Goal: Entertainment & Leisure: Browse casually

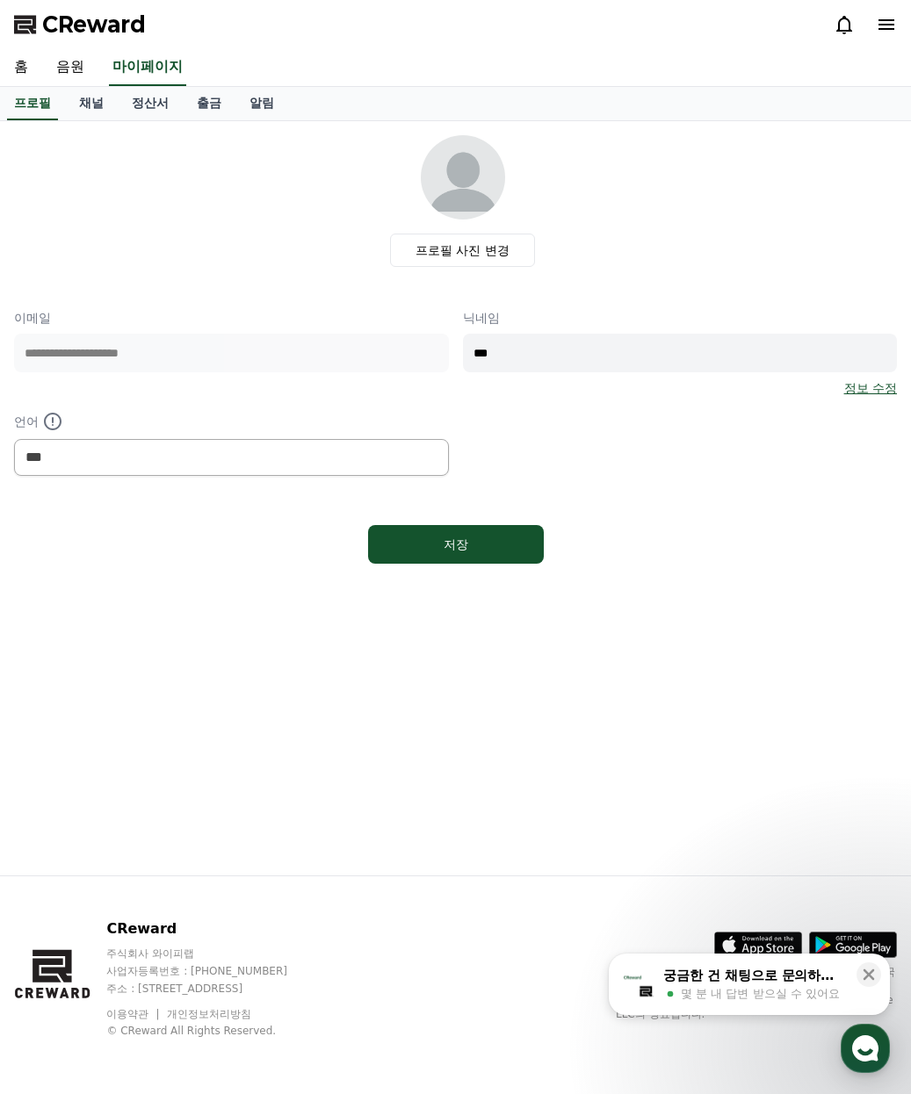
select select "**********"
drag, startPoint x: 860, startPoint y: 18, endPoint x: 849, endPoint y: 24, distance: 12.6
click at [856, 20] on div "1" at bounding box center [864, 24] width 63 height 21
click at [840, 28] on icon at bounding box center [843, 24] width 21 height 21
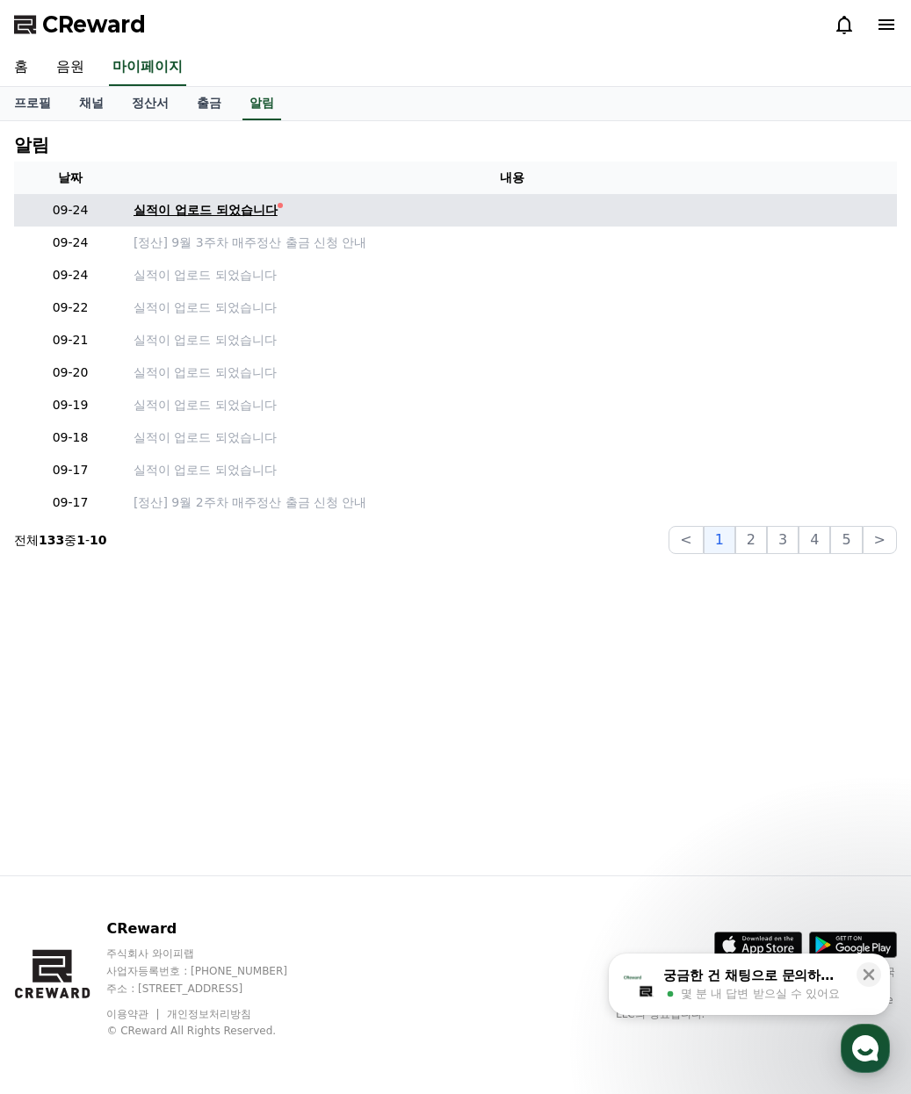
click at [204, 213] on div "실적이 업로드 되었습니다" at bounding box center [205, 210] width 144 height 18
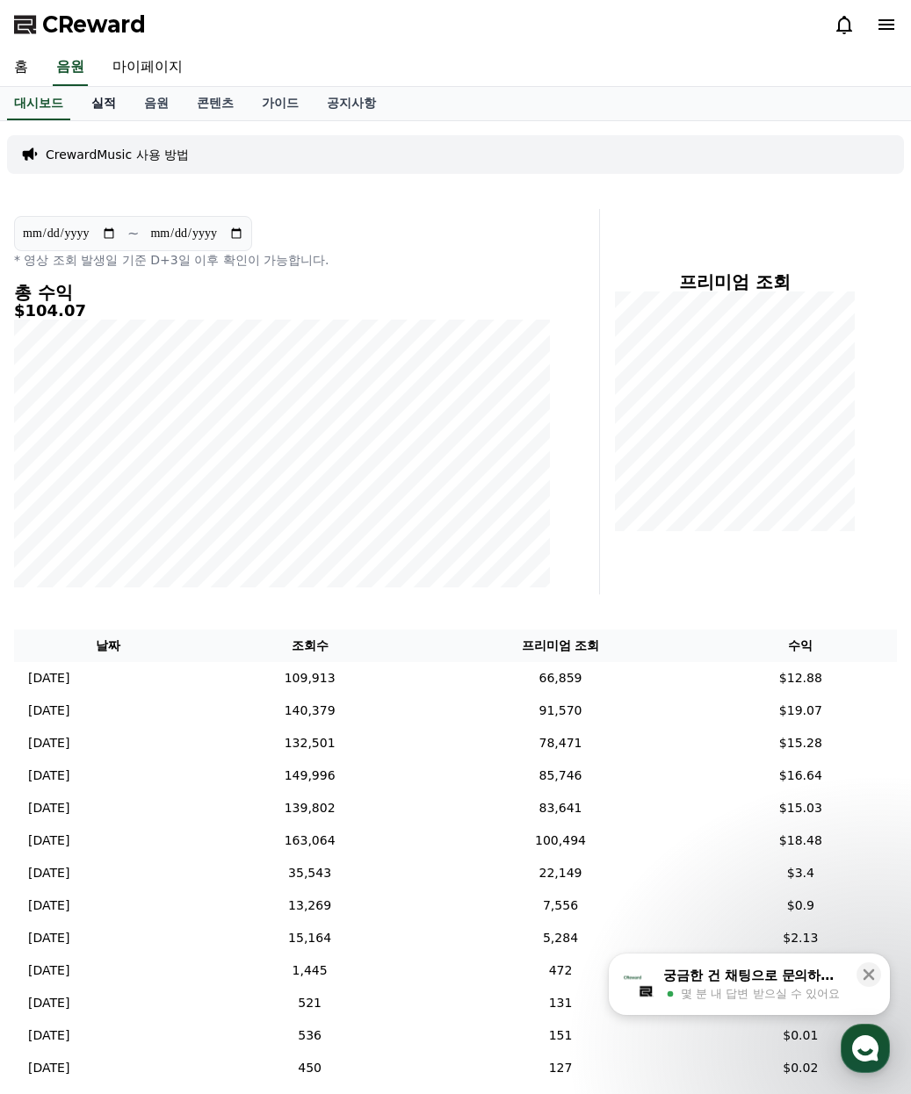
click at [113, 87] on link "실적" at bounding box center [103, 103] width 53 height 33
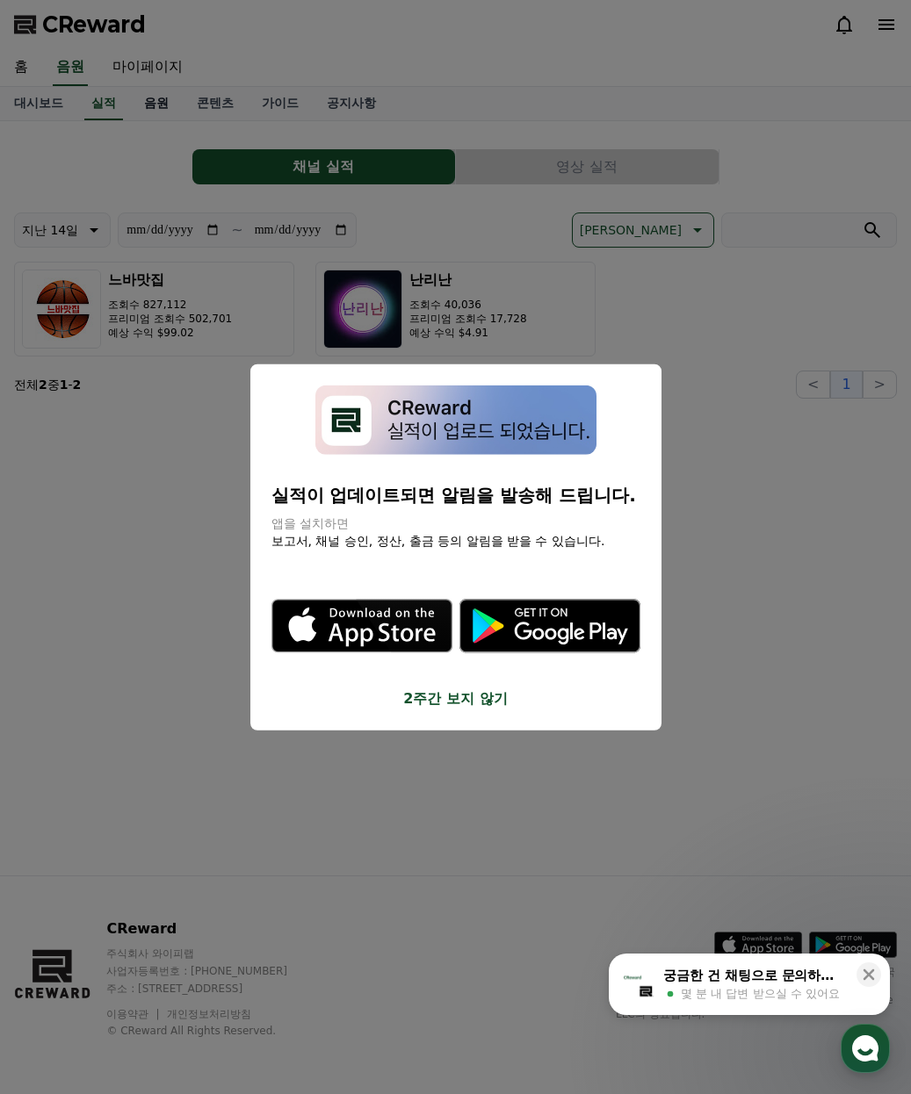
click at [155, 96] on button "close modal" at bounding box center [455, 547] width 911 height 1094
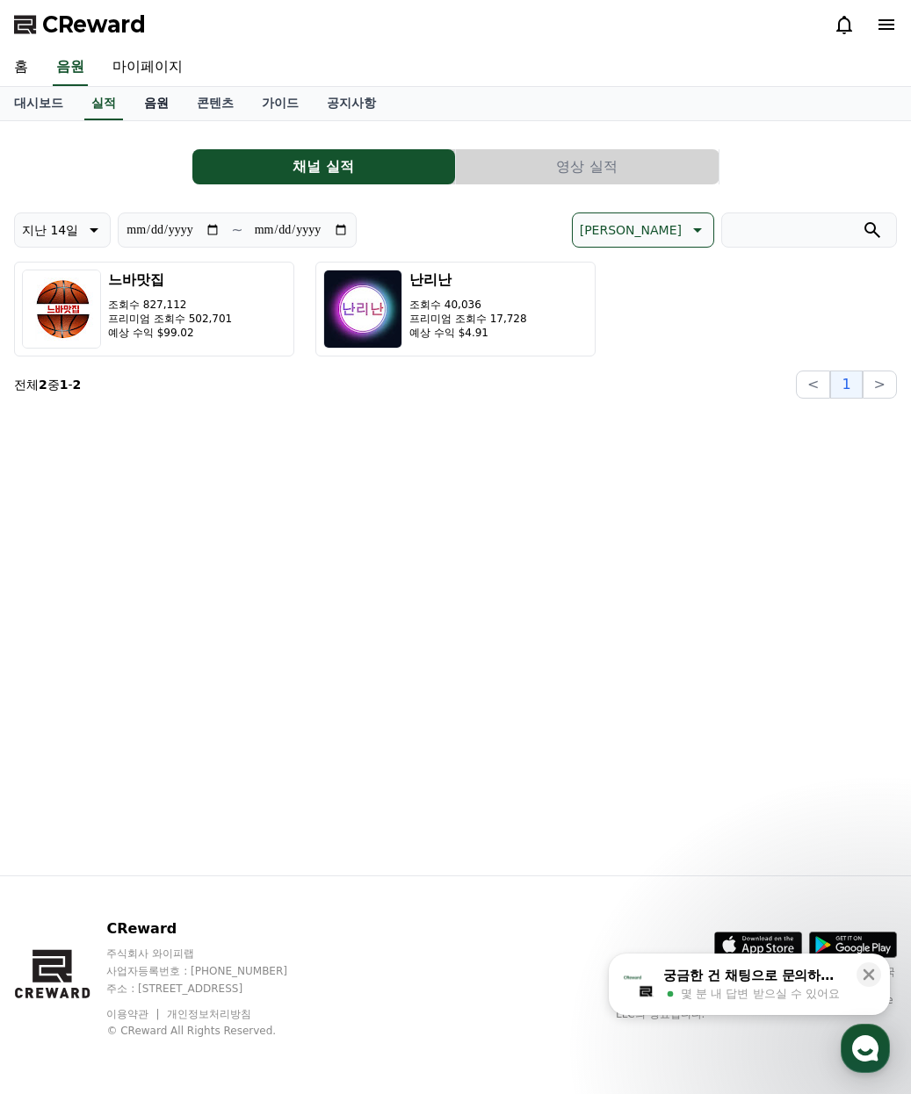
click at [155, 96] on link "음원" at bounding box center [156, 103] width 53 height 33
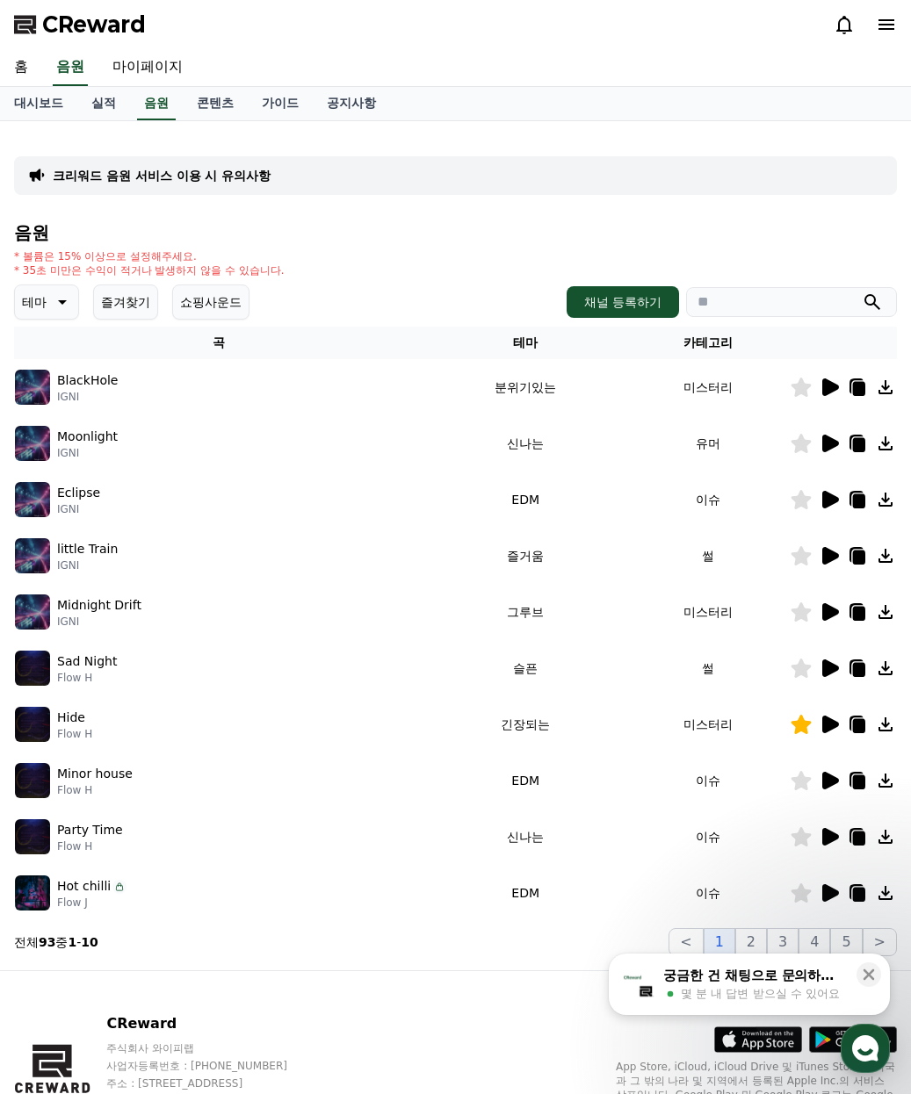
click at [138, 306] on button "즐겨찾기" at bounding box center [125, 301] width 65 height 35
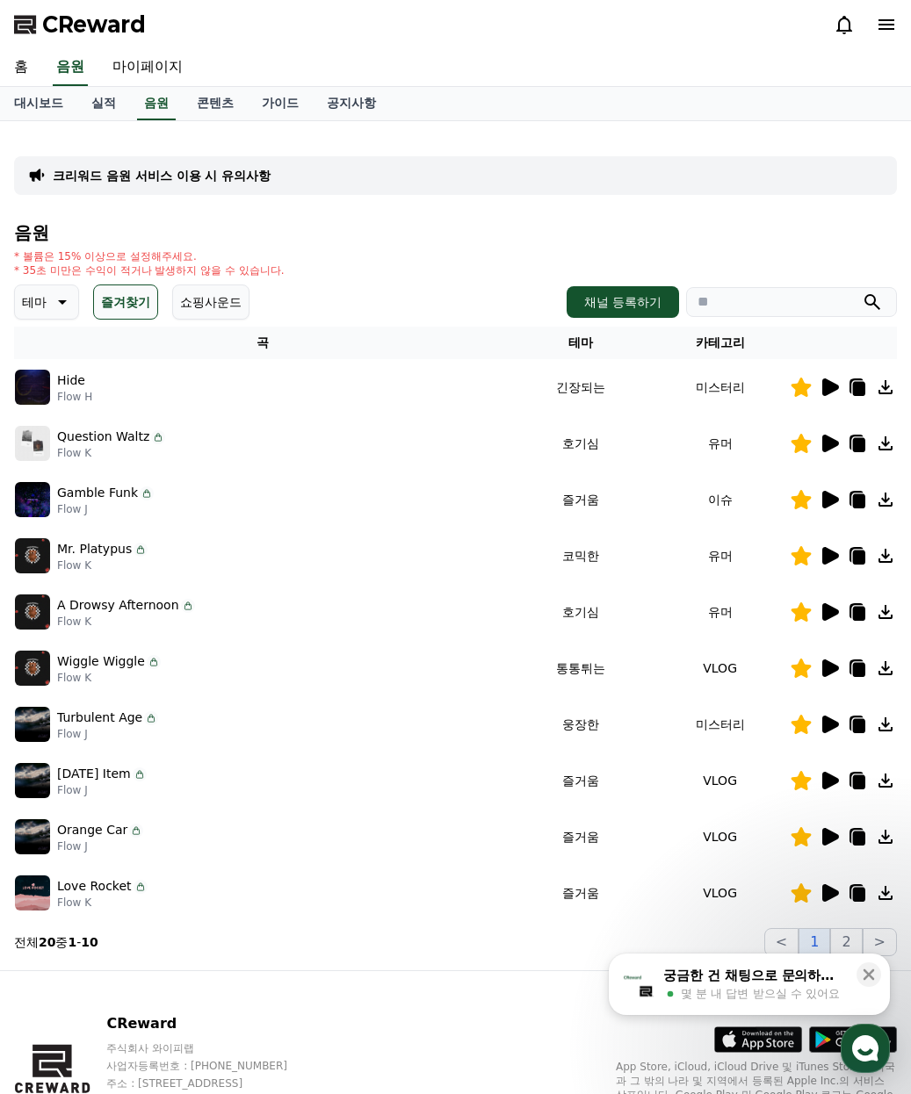
click at [826, 441] on icon at bounding box center [830, 444] width 17 height 18
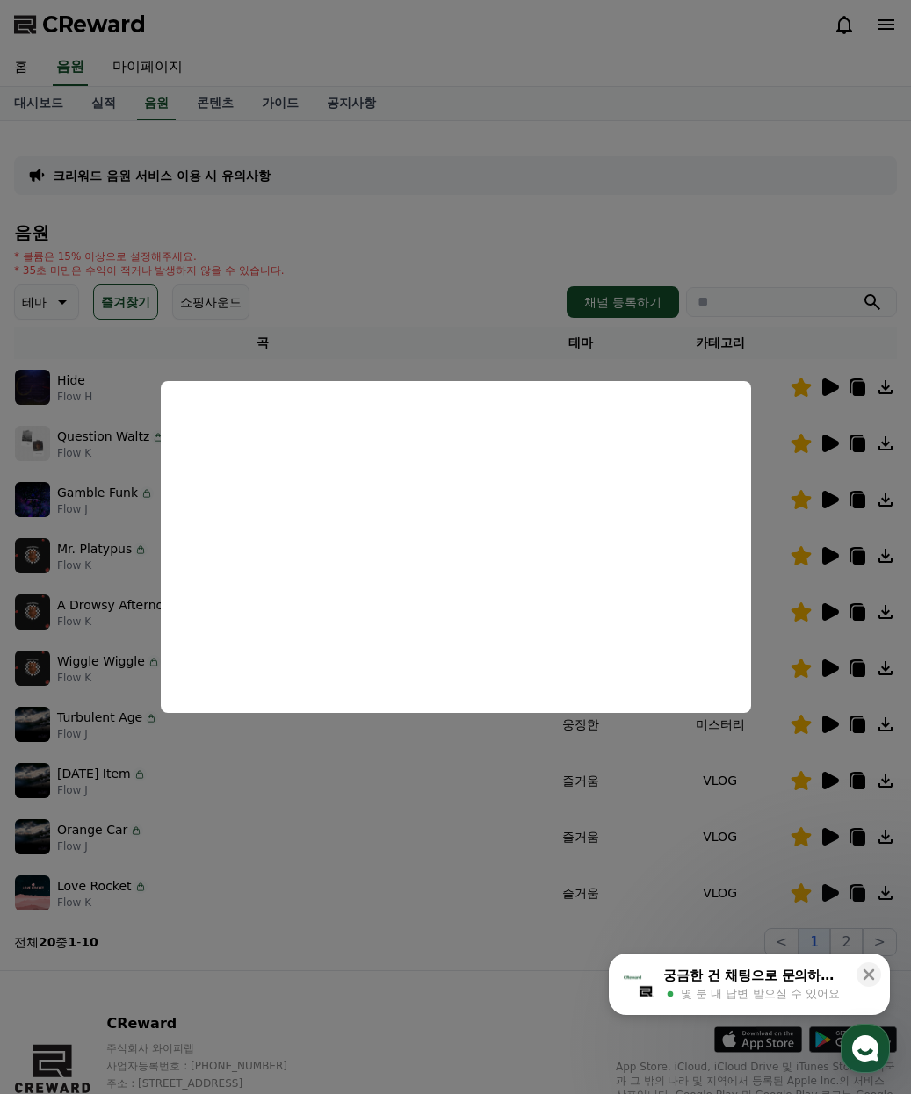
click at [388, 306] on button "close modal" at bounding box center [455, 547] width 911 height 1094
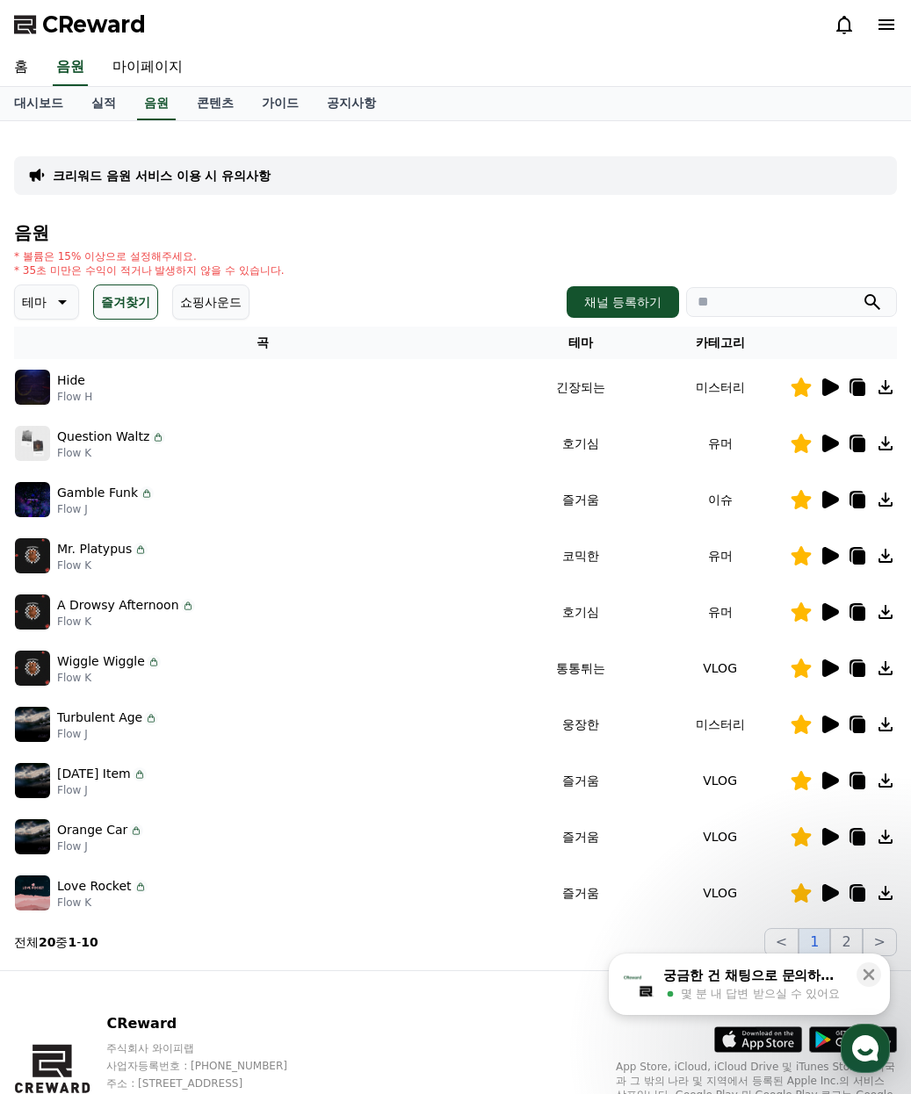
click at [821, 613] on icon at bounding box center [828, 611] width 21 height 21
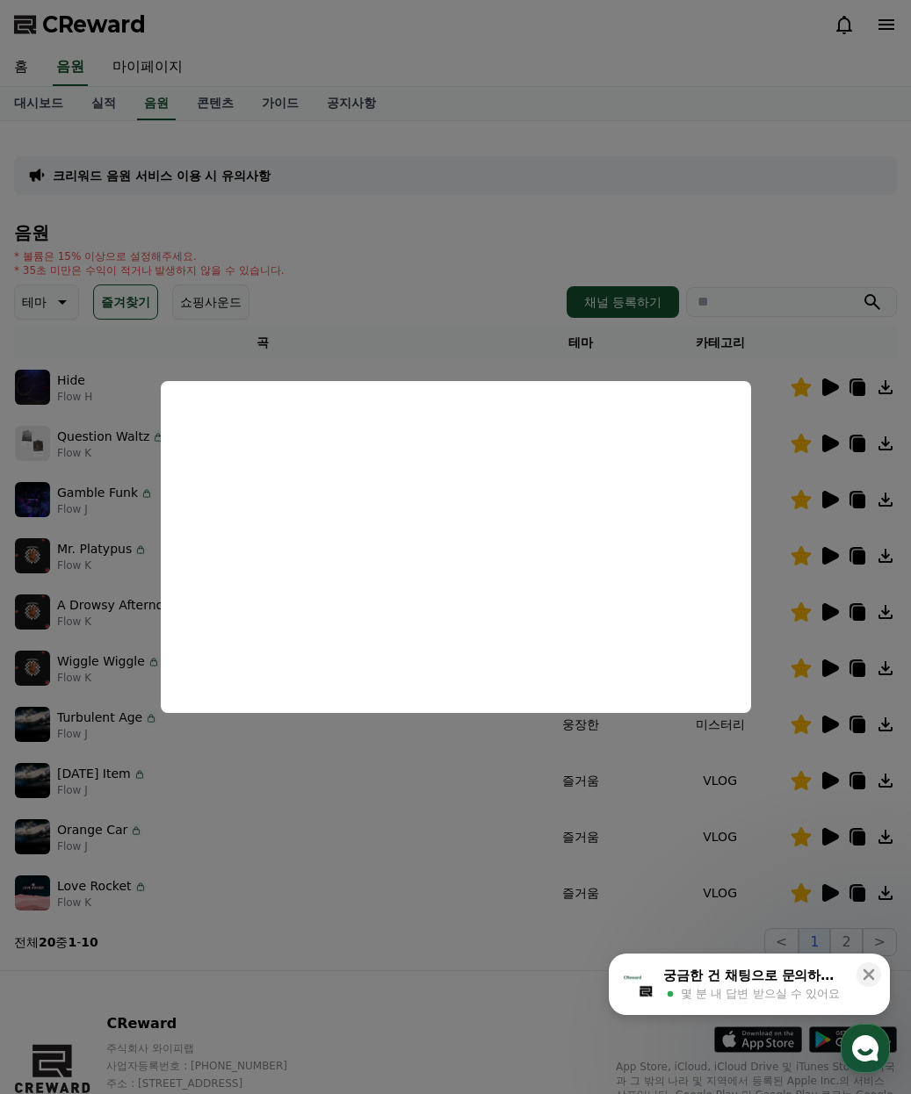
click at [826, 553] on button "close modal" at bounding box center [455, 547] width 911 height 1094
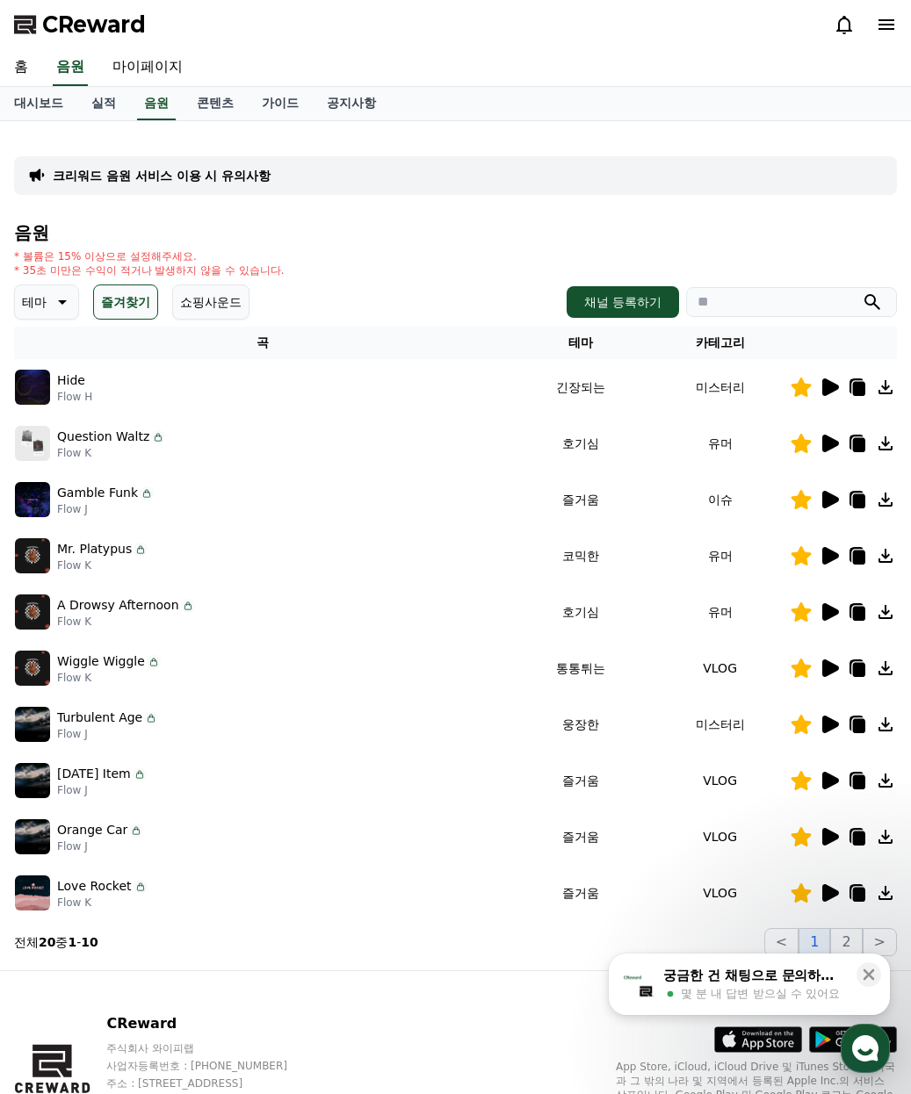
click at [826, 553] on icon at bounding box center [830, 556] width 17 height 18
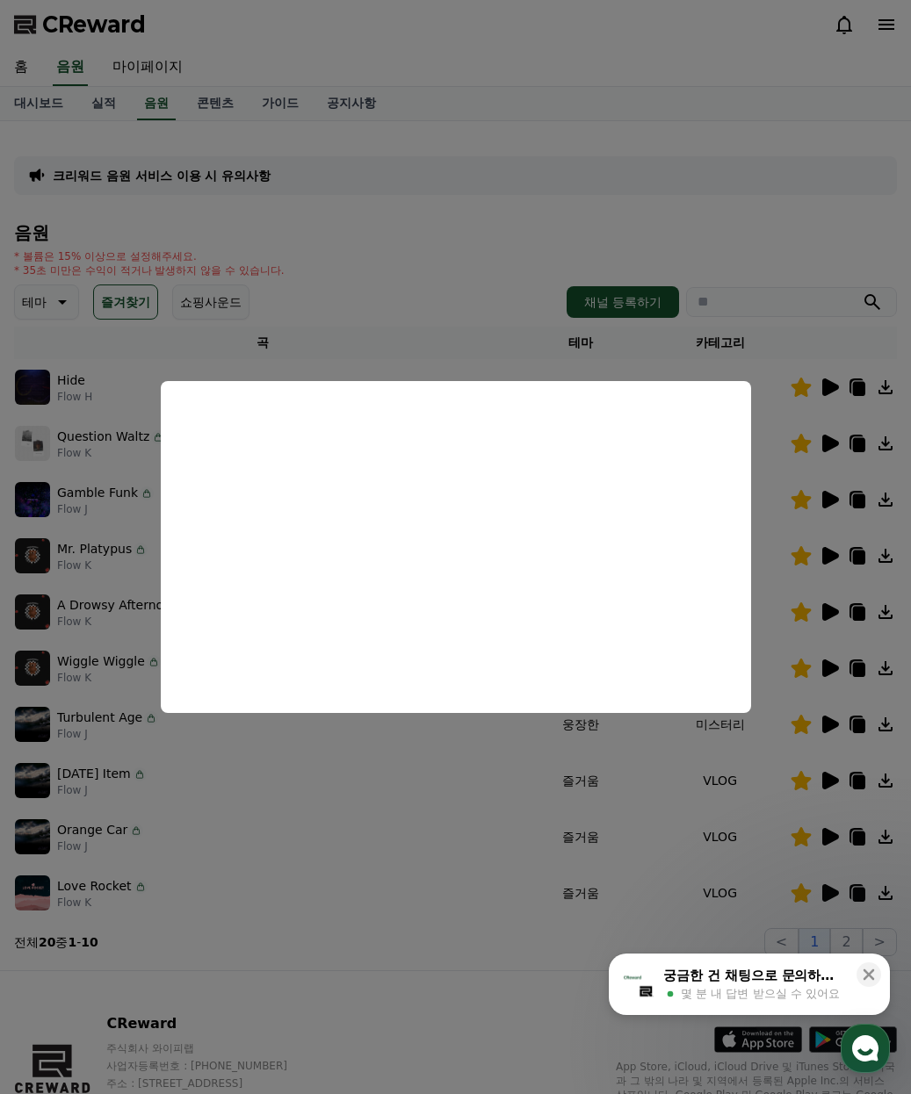
click at [766, 858] on button "close modal" at bounding box center [455, 547] width 911 height 1094
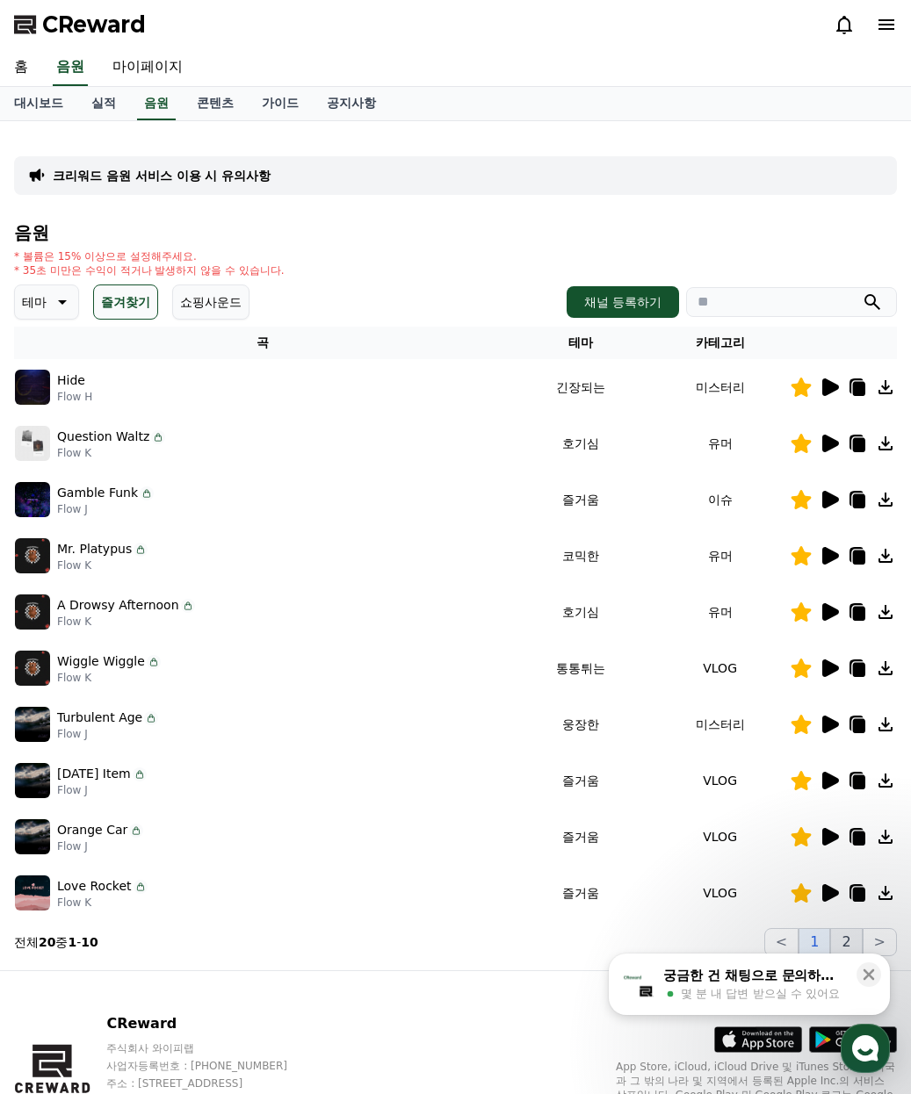
click at [843, 949] on button "2" at bounding box center [846, 942] width 32 height 28
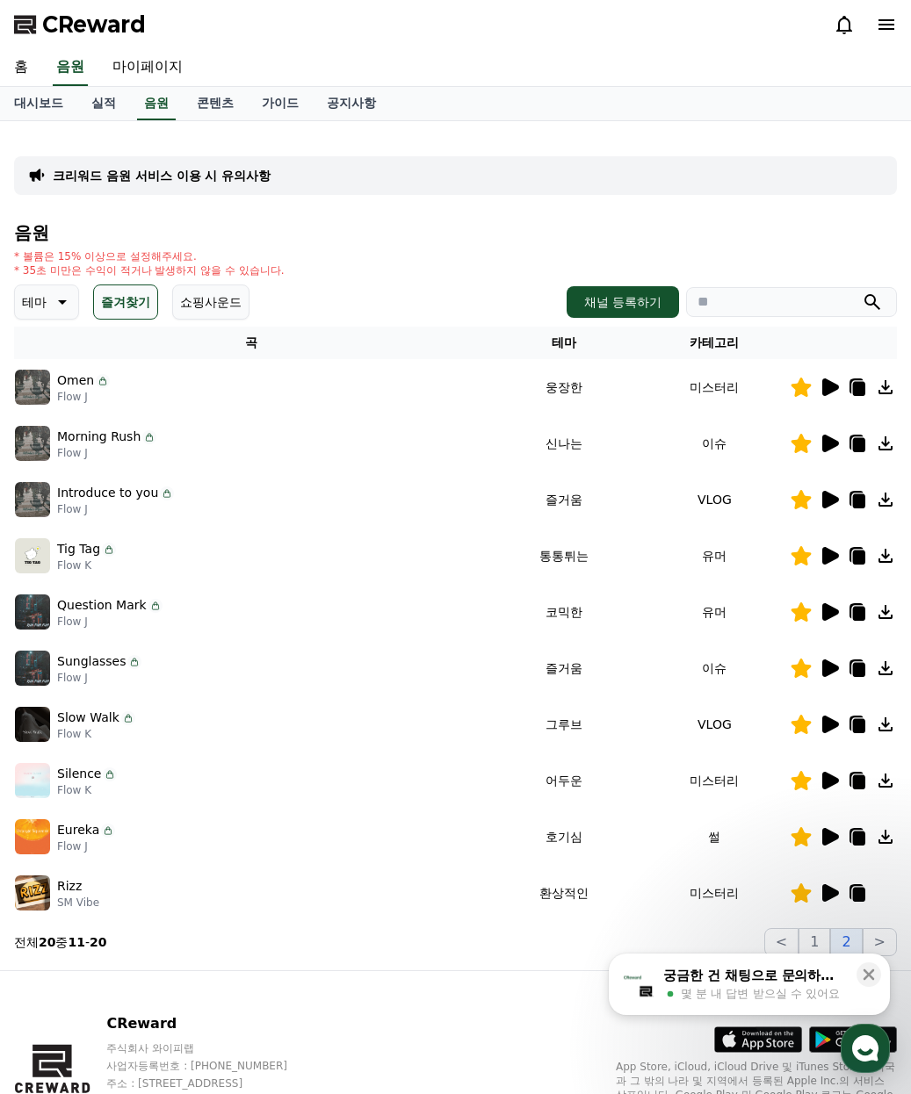
click at [828, 560] on icon at bounding box center [830, 556] width 17 height 18
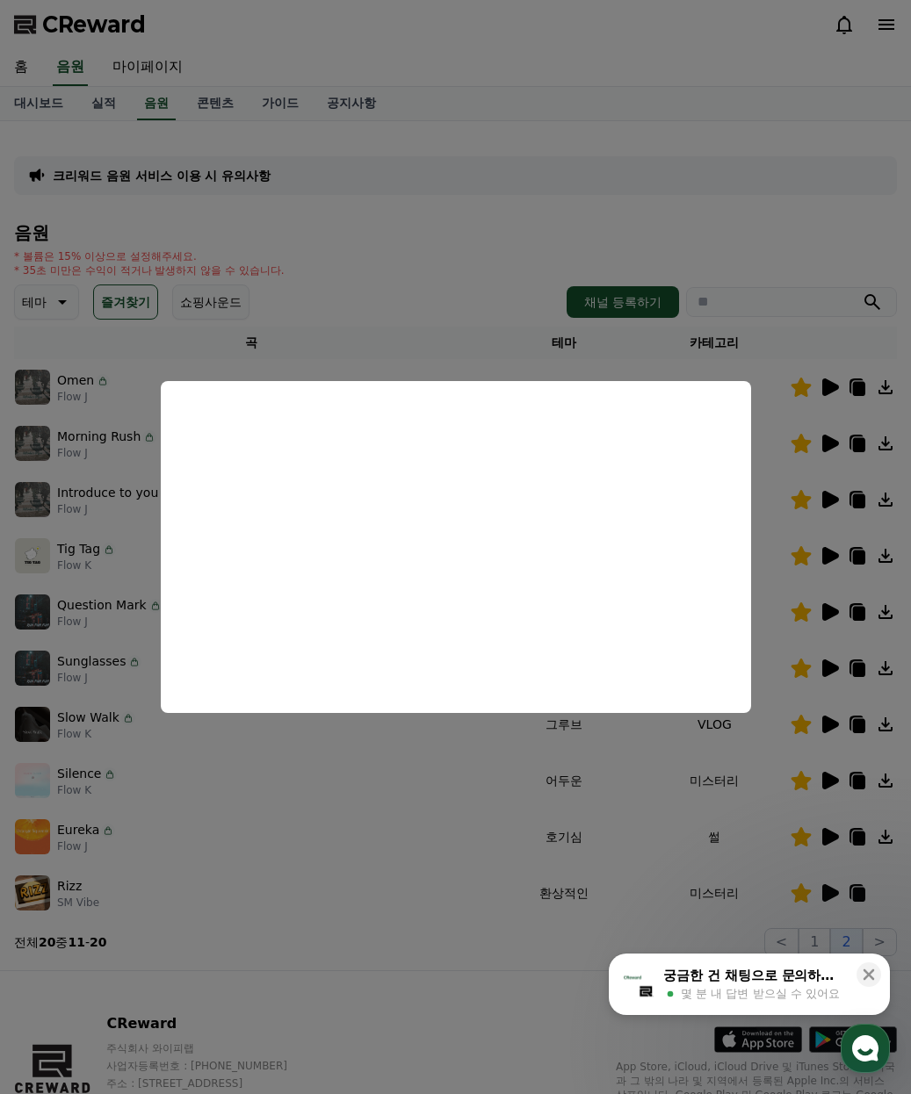
click at [745, 844] on button "close modal" at bounding box center [455, 547] width 911 height 1094
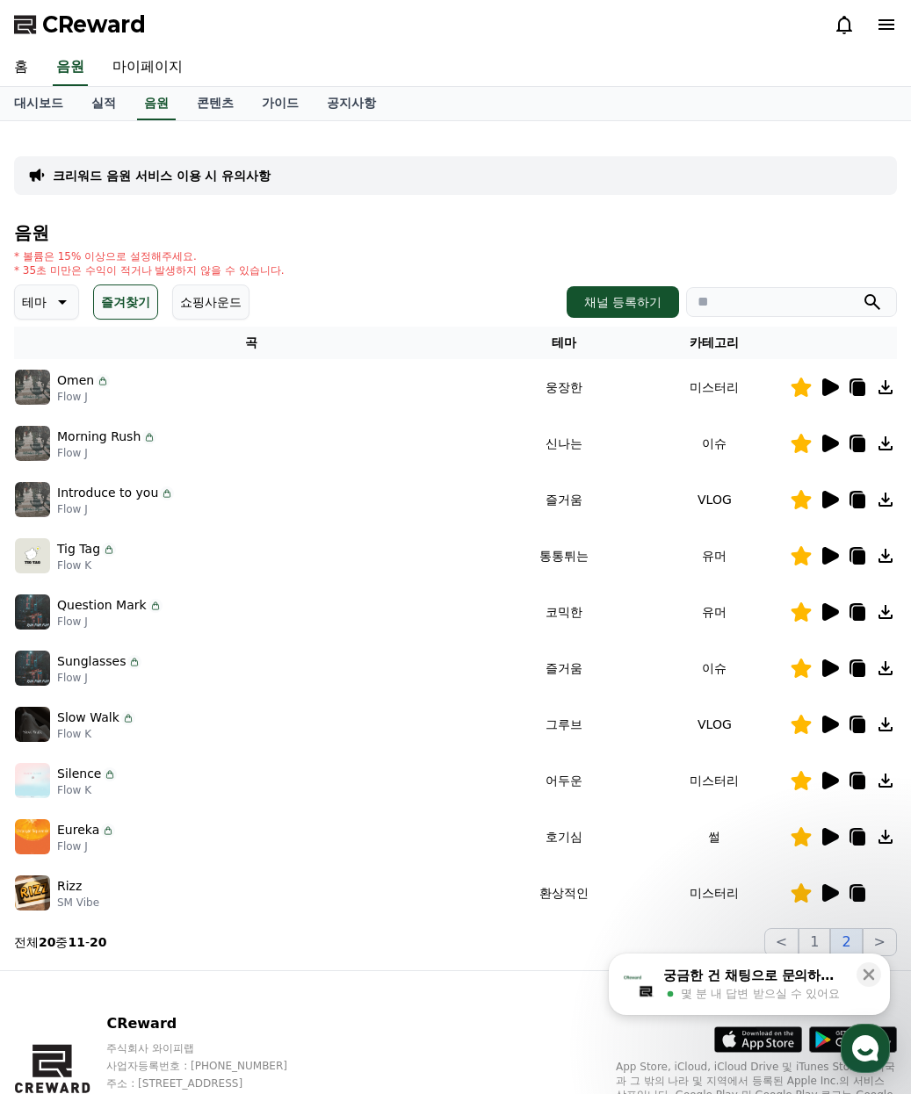
click at [746, 731] on td "VLOG" at bounding box center [714, 724] width 150 height 56
click at [832, 609] on icon at bounding box center [830, 612] width 17 height 18
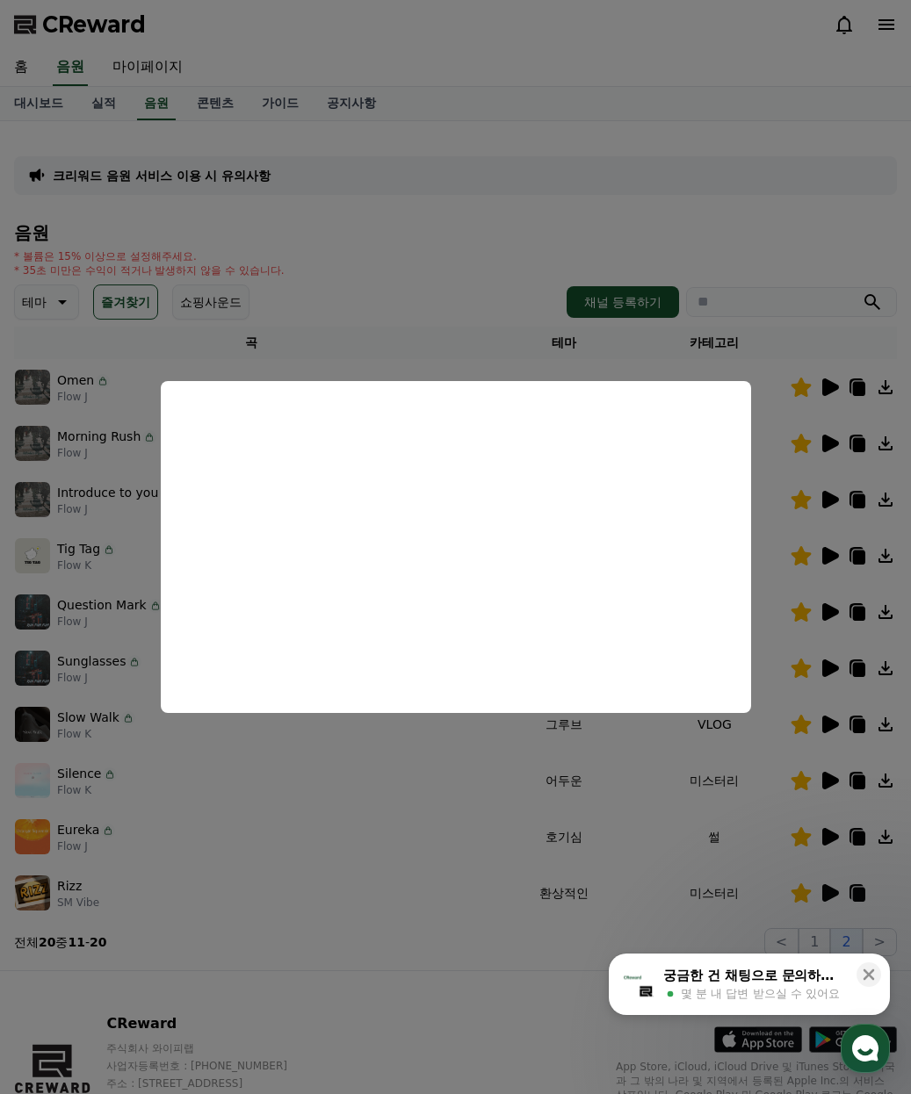
click at [629, 790] on button "close modal" at bounding box center [455, 547] width 911 height 1094
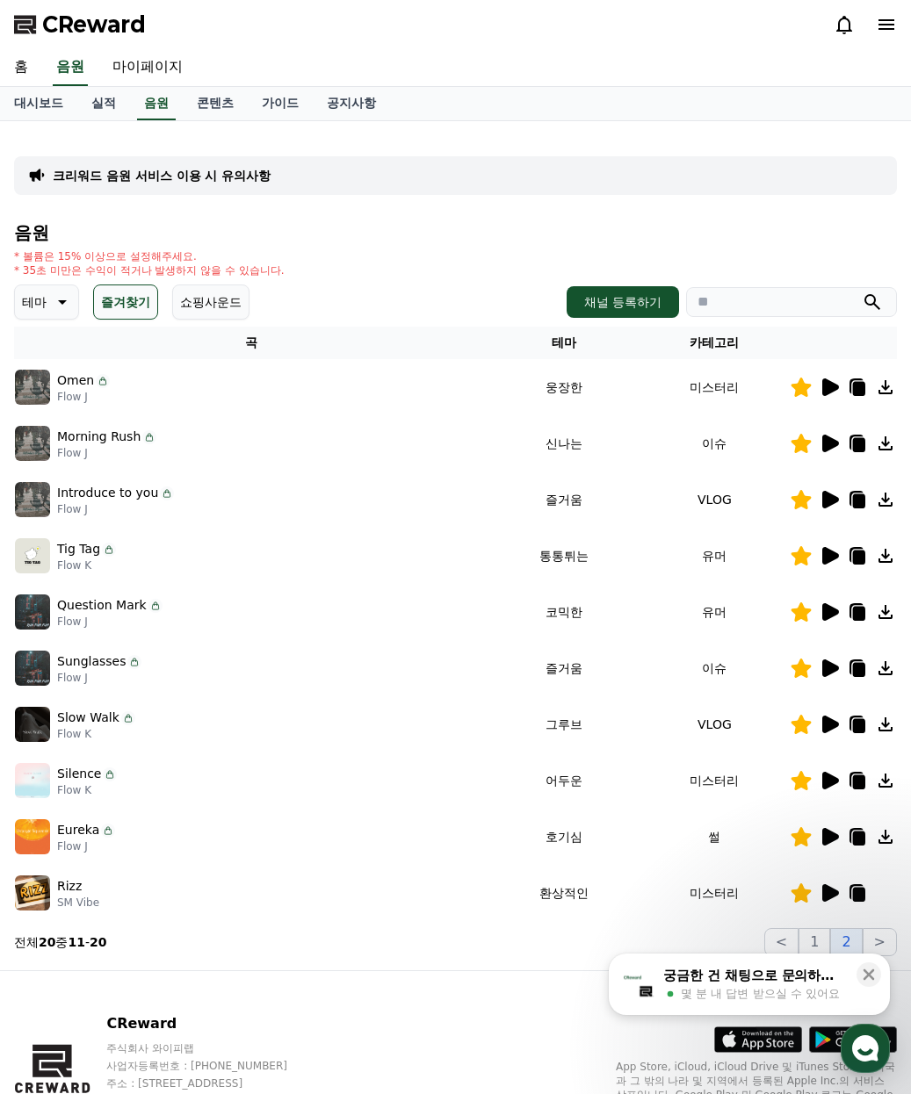
click at [818, 611] on icon at bounding box center [828, 611] width 21 height 21
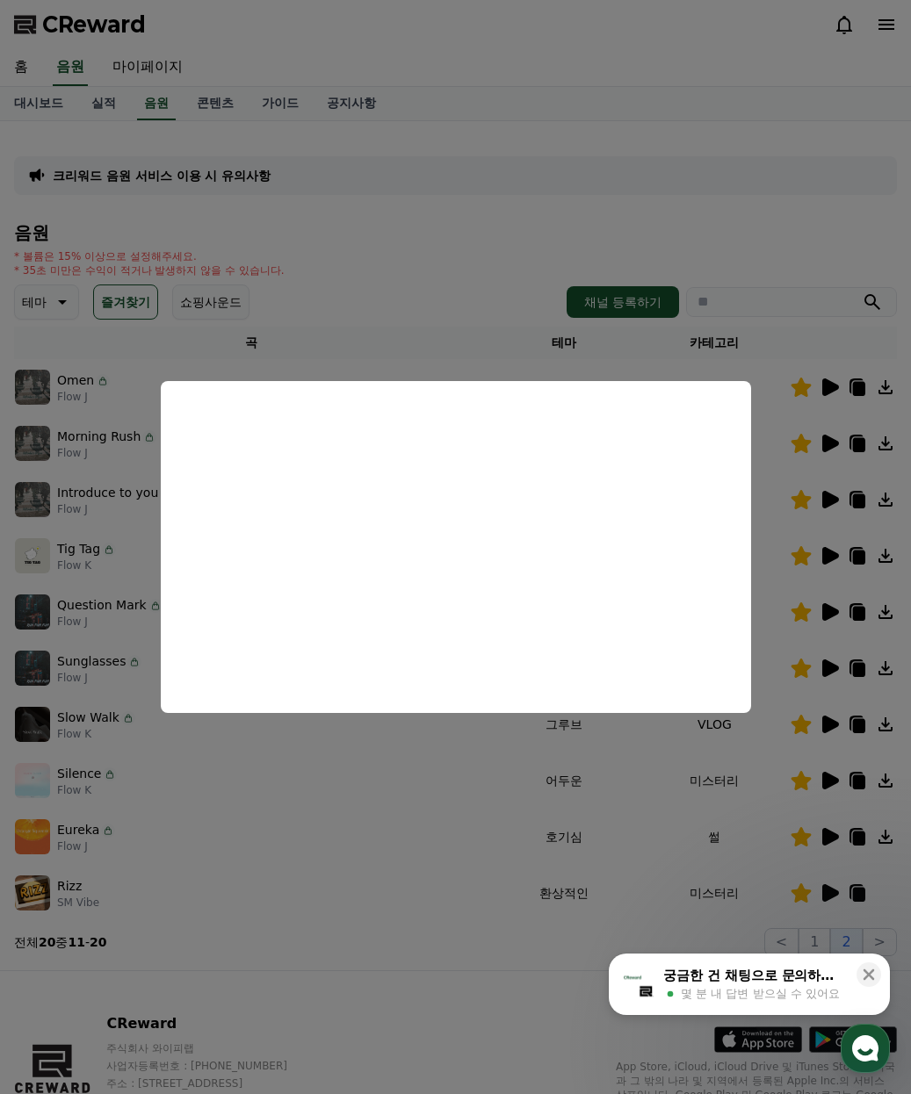
click at [537, 216] on button "close modal" at bounding box center [455, 547] width 911 height 1094
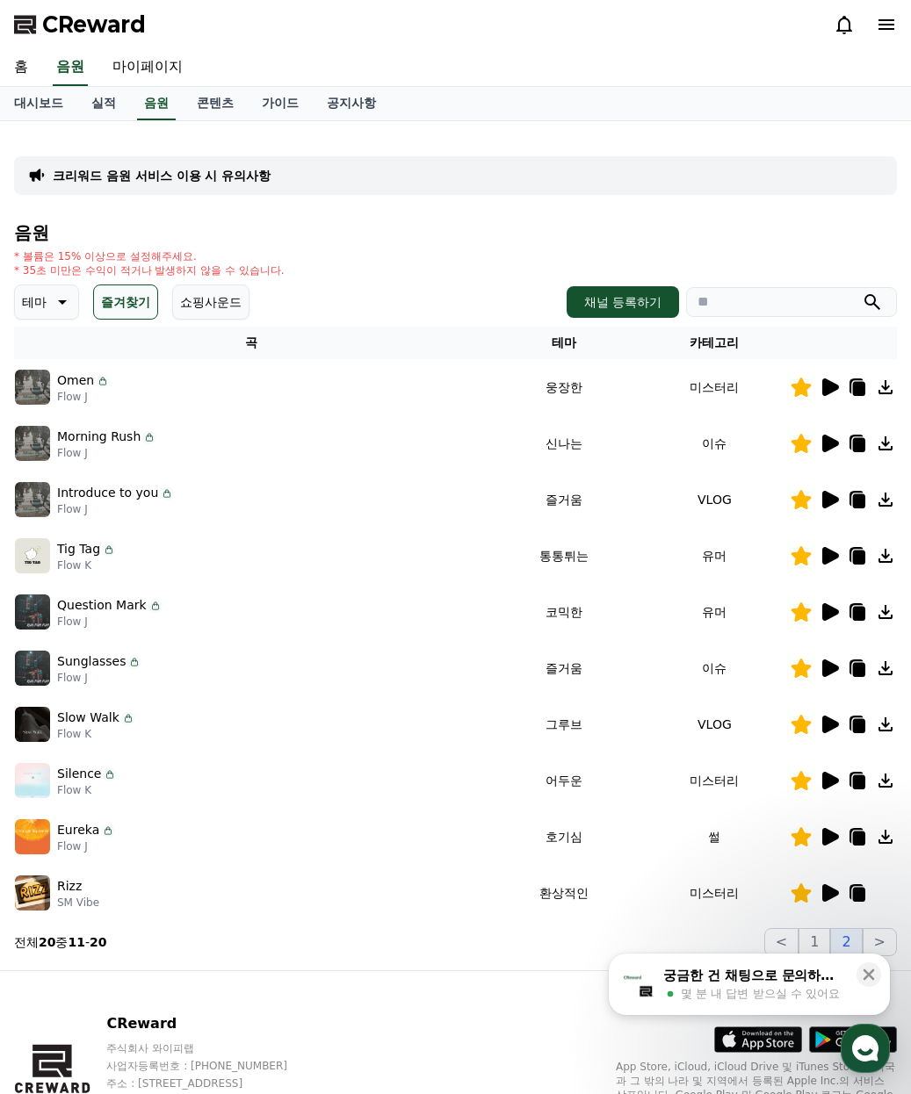
click at [125, 307] on button "즐겨찾기" at bounding box center [125, 301] width 65 height 35
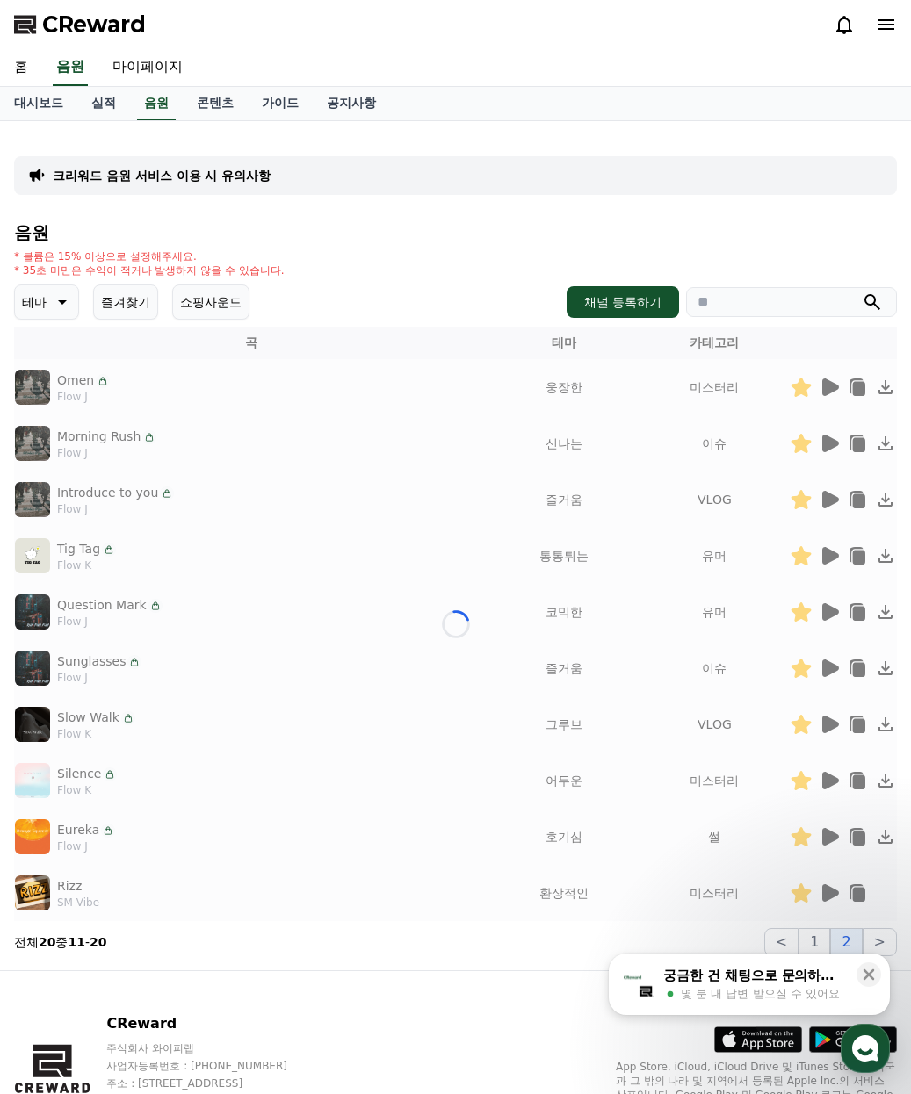
click at [60, 309] on icon at bounding box center [60, 302] width 21 height 21
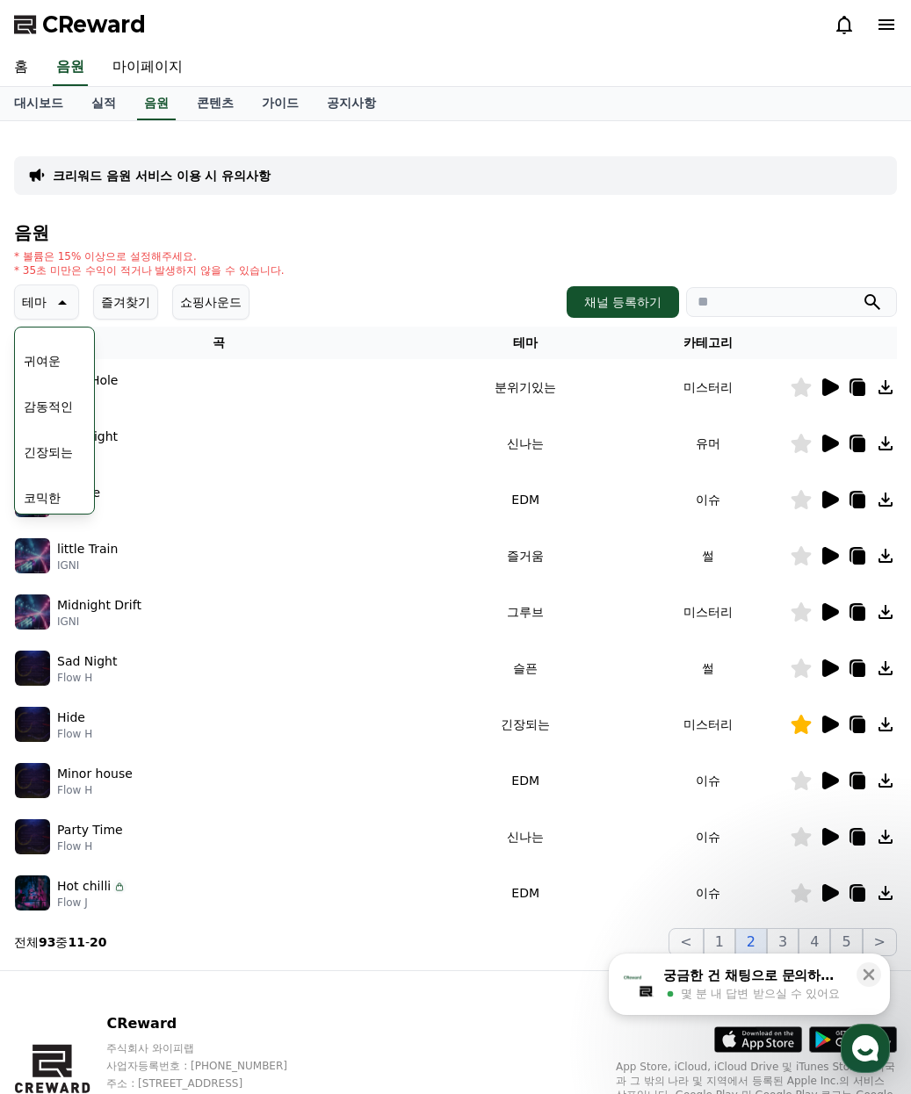
scroll to position [723, 0]
click at [53, 485] on button "코믹한" at bounding box center [42, 492] width 51 height 39
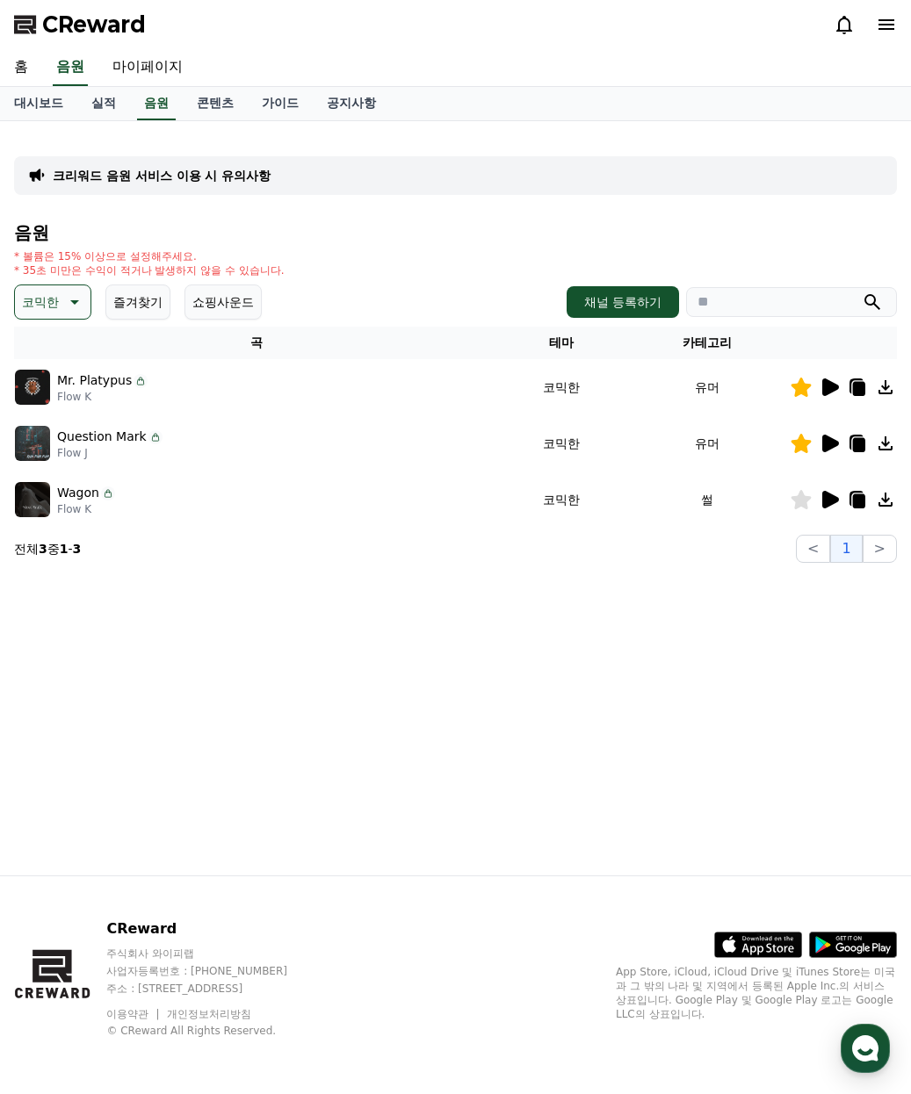
click at [60, 297] on button "코믹한" at bounding box center [52, 301] width 77 height 35
click at [58, 354] on div "전체 환상적인 호기심 어두운 밝은 통통튀는 신나는 반전 웅장한 드라마틱 즐거움 분위기있는 EDM 그루브 슬픈 잔잔한 귀여운 감동적인 긴장되는 …" at bounding box center [55, 782] width 76 height 906
click at [36, 351] on button "전체" at bounding box center [36, 348] width 39 height 39
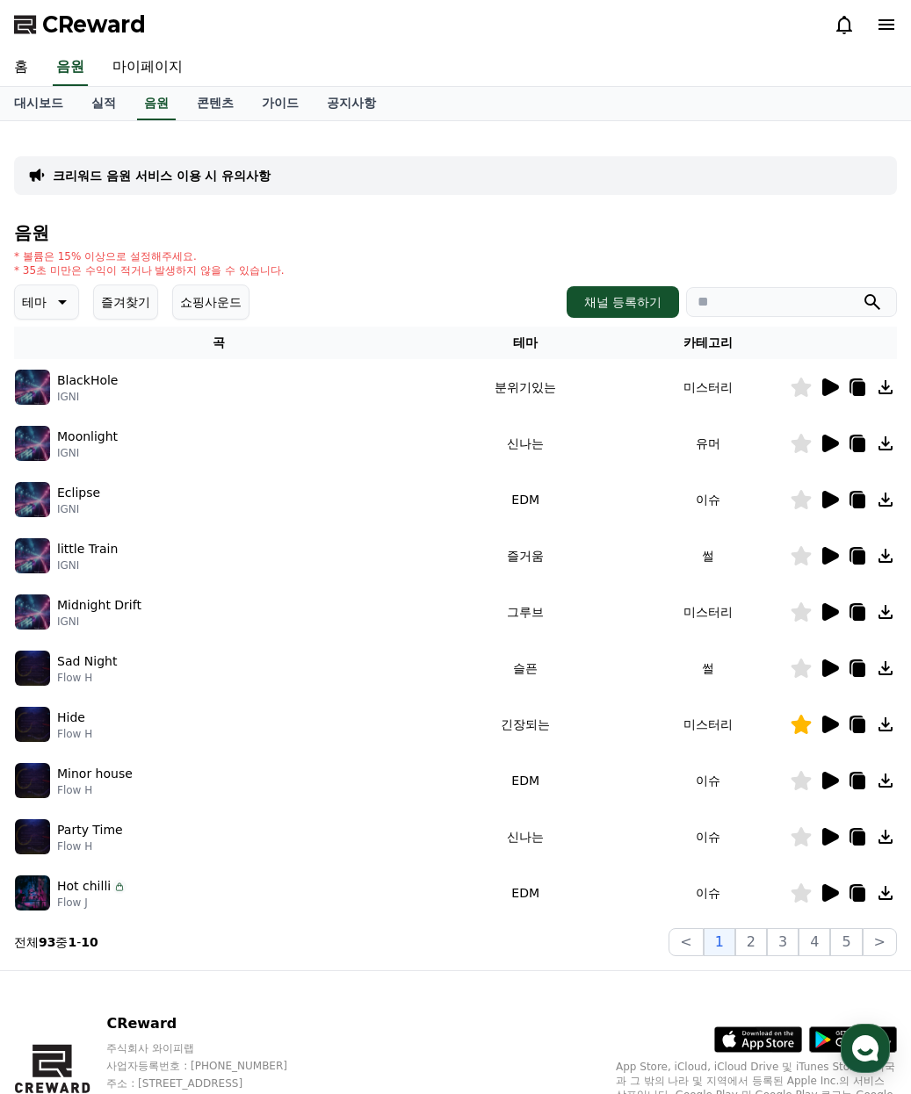
click at [831, 440] on icon at bounding box center [830, 444] width 17 height 18
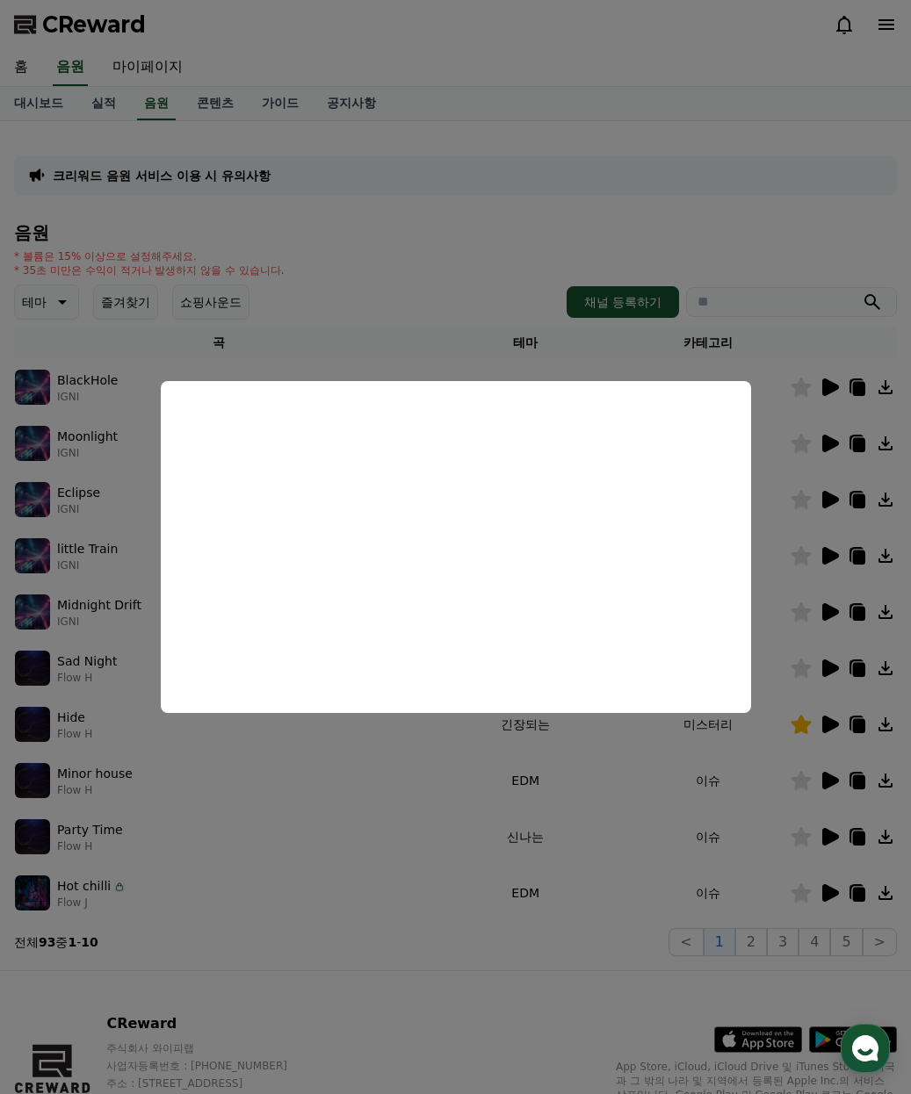
click at [775, 538] on button "close modal" at bounding box center [455, 547] width 911 height 1094
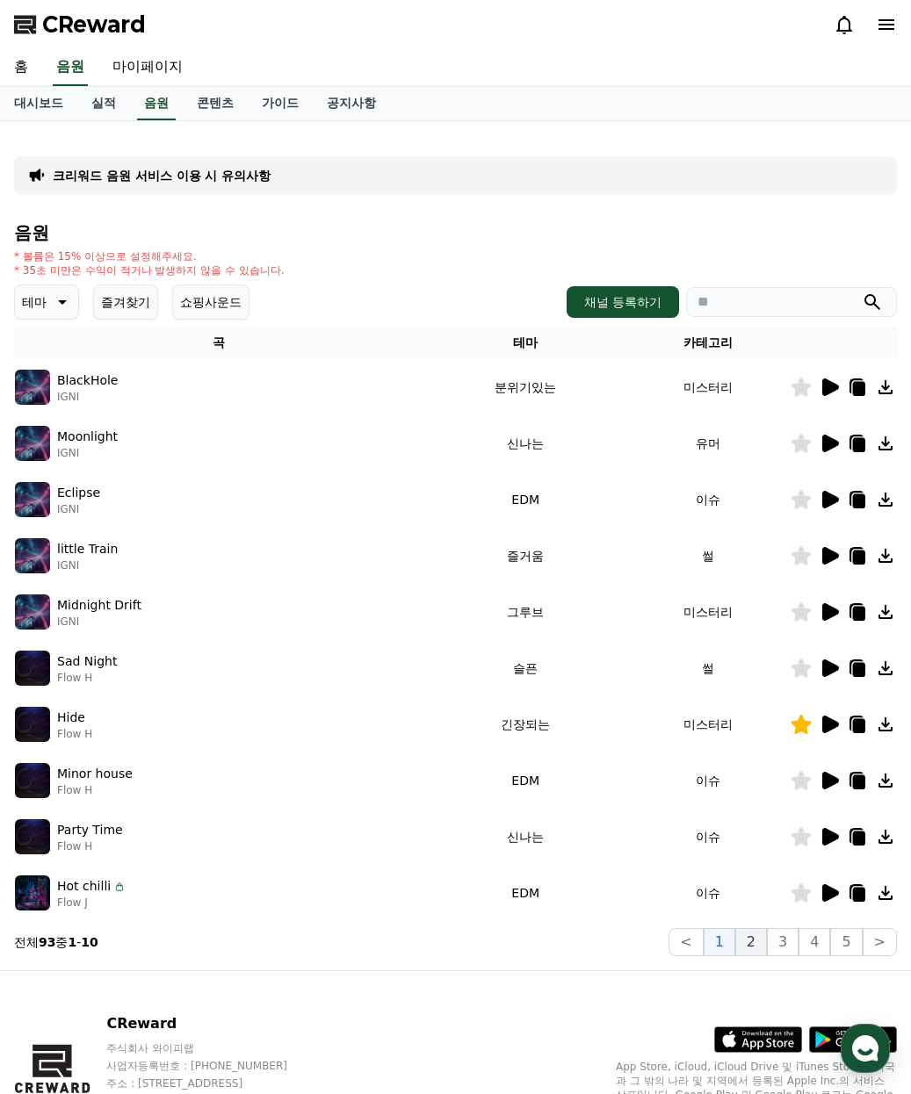
click at [752, 943] on button "2" at bounding box center [751, 942] width 32 height 28
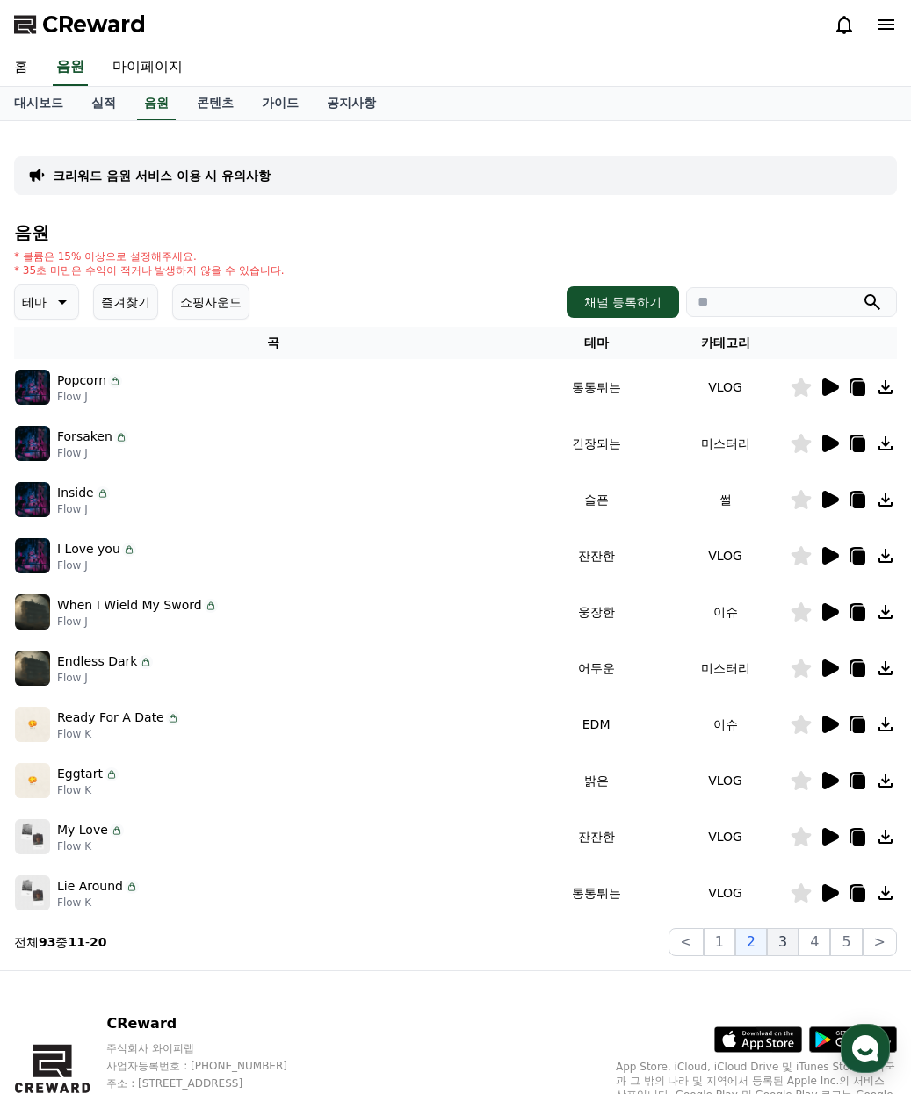
click at [792, 939] on button "3" at bounding box center [783, 942] width 32 height 28
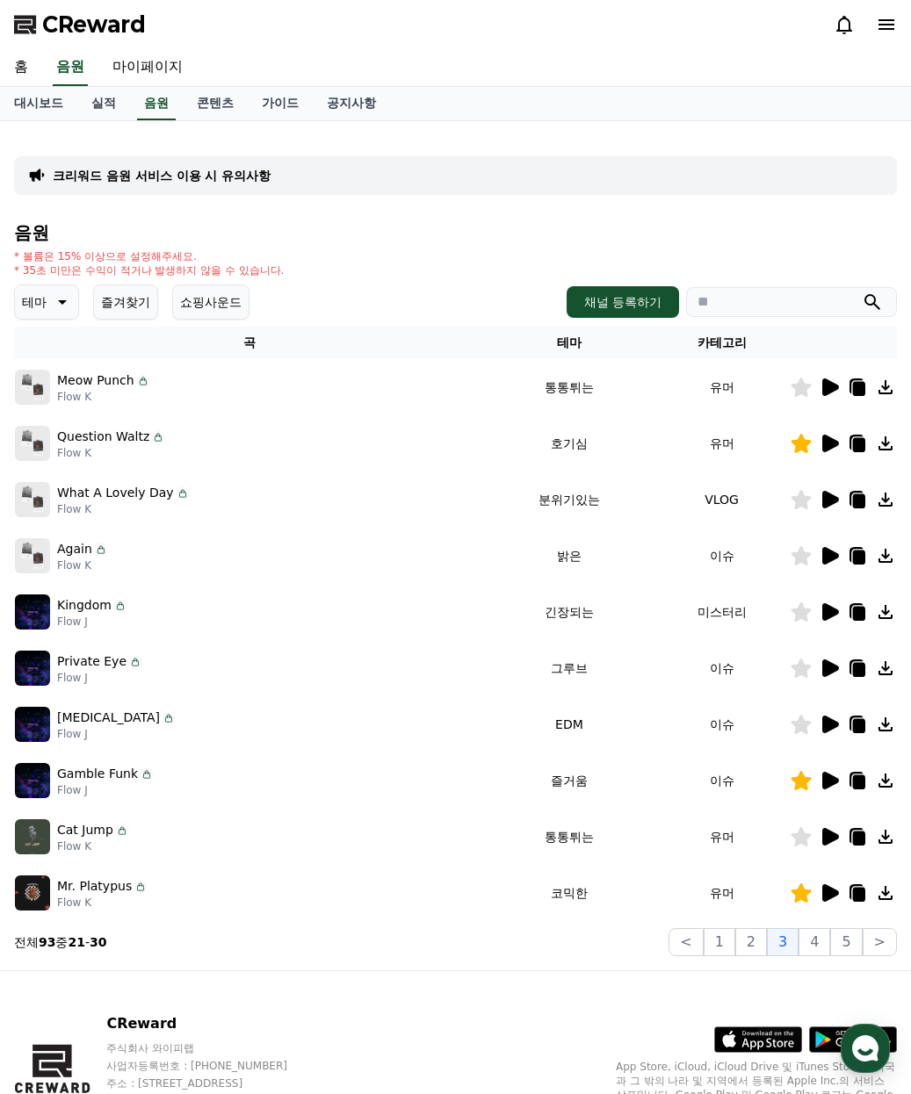
click at [831, 506] on icon at bounding box center [828, 499] width 21 height 21
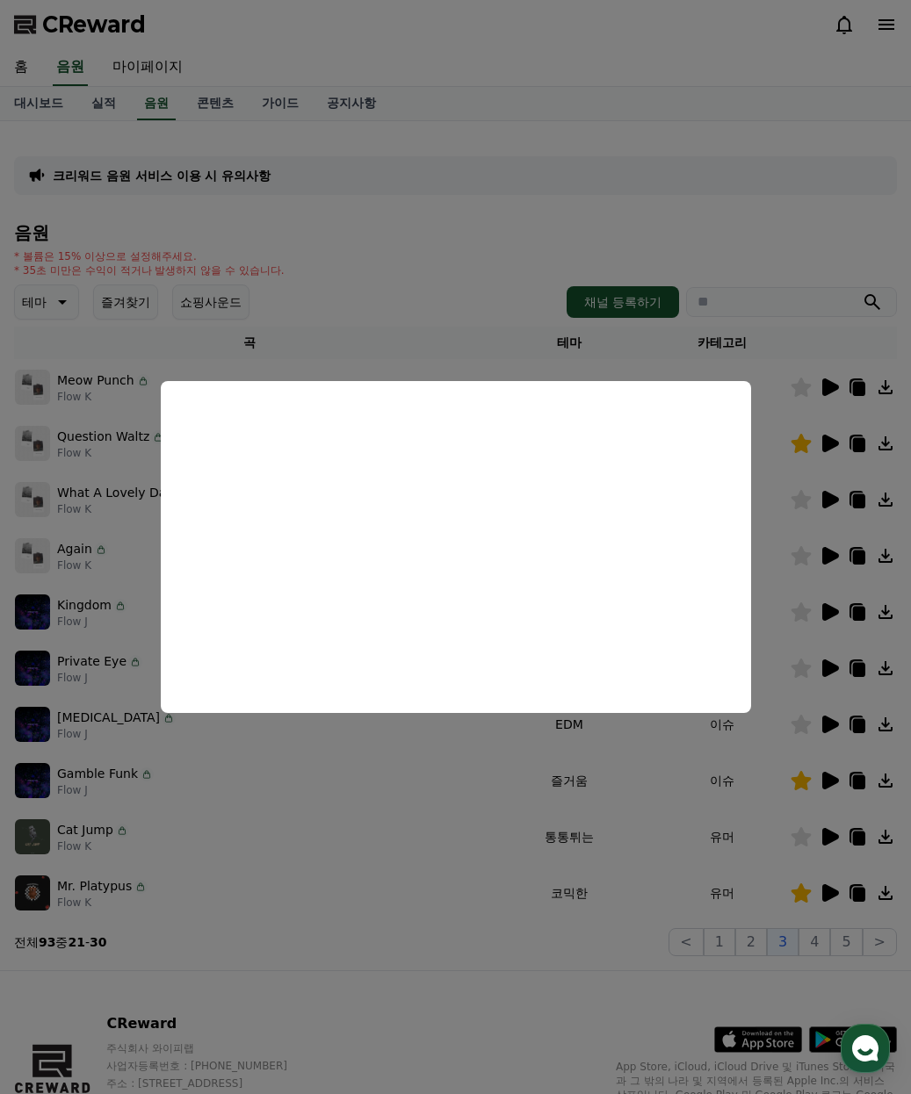
click at [831, 836] on button "close modal" at bounding box center [455, 547] width 911 height 1094
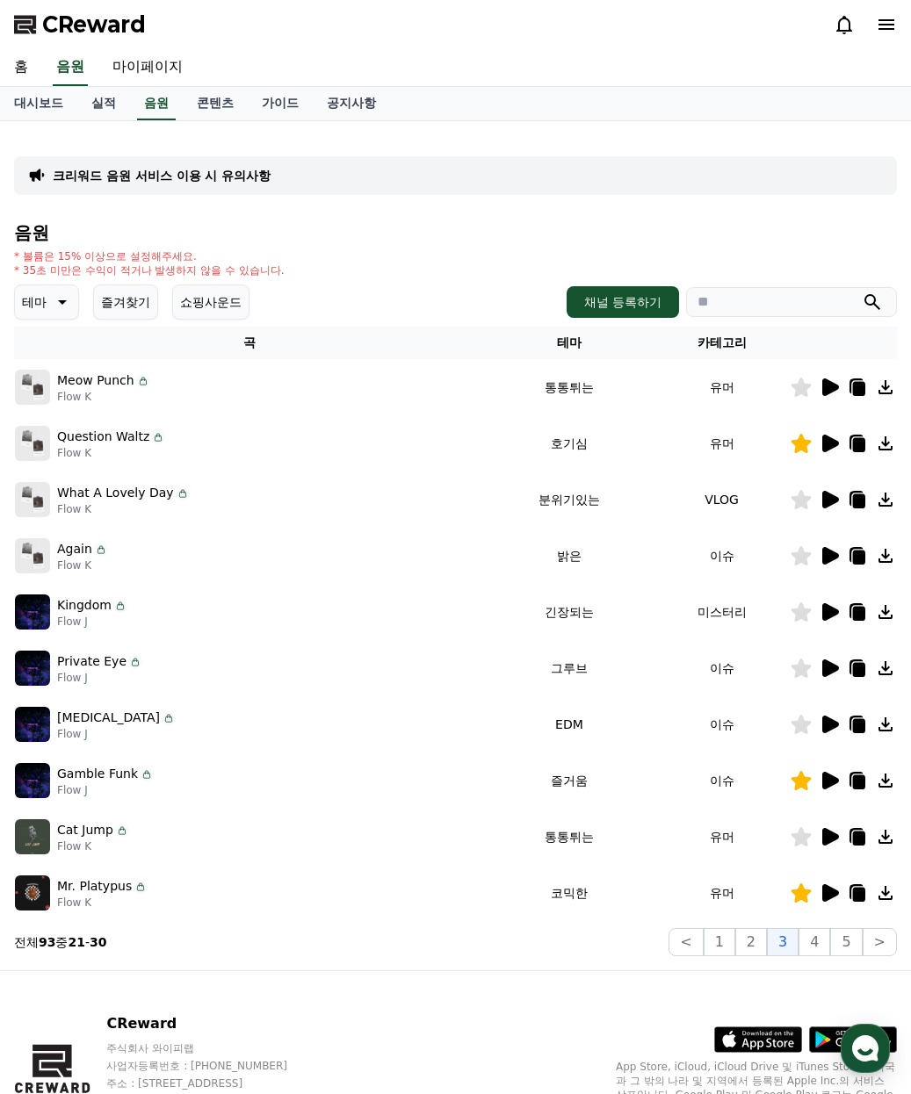
click at [830, 836] on icon at bounding box center [830, 837] width 17 height 18
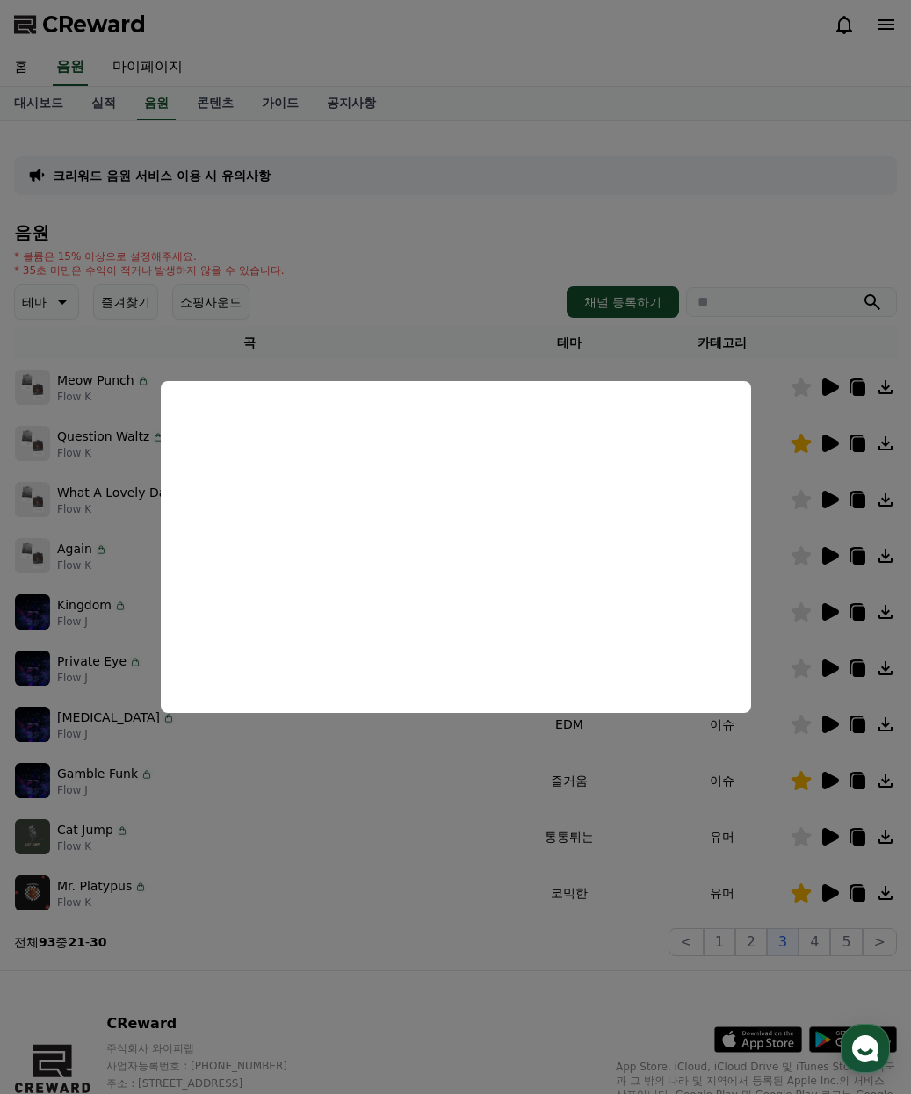
click at [651, 852] on button "close modal" at bounding box center [455, 547] width 911 height 1094
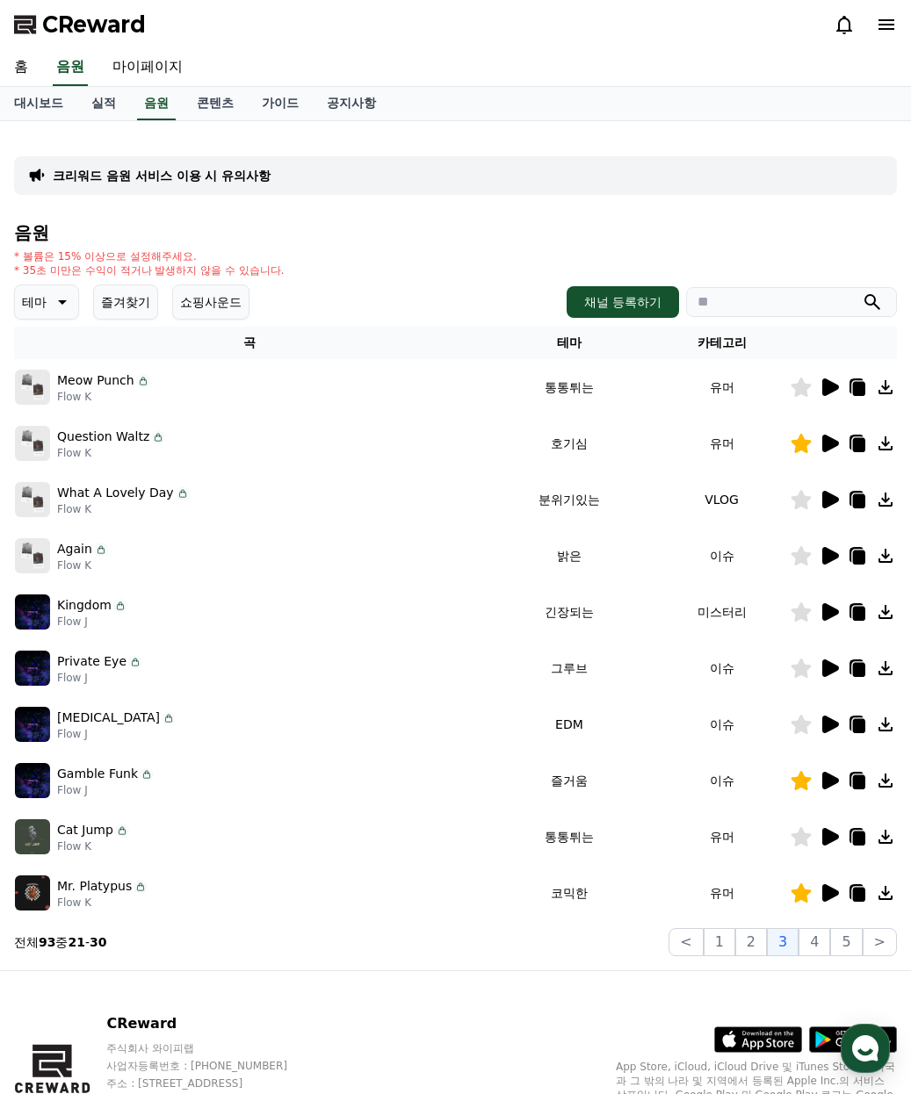
click at [828, 386] on icon at bounding box center [830, 387] width 17 height 18
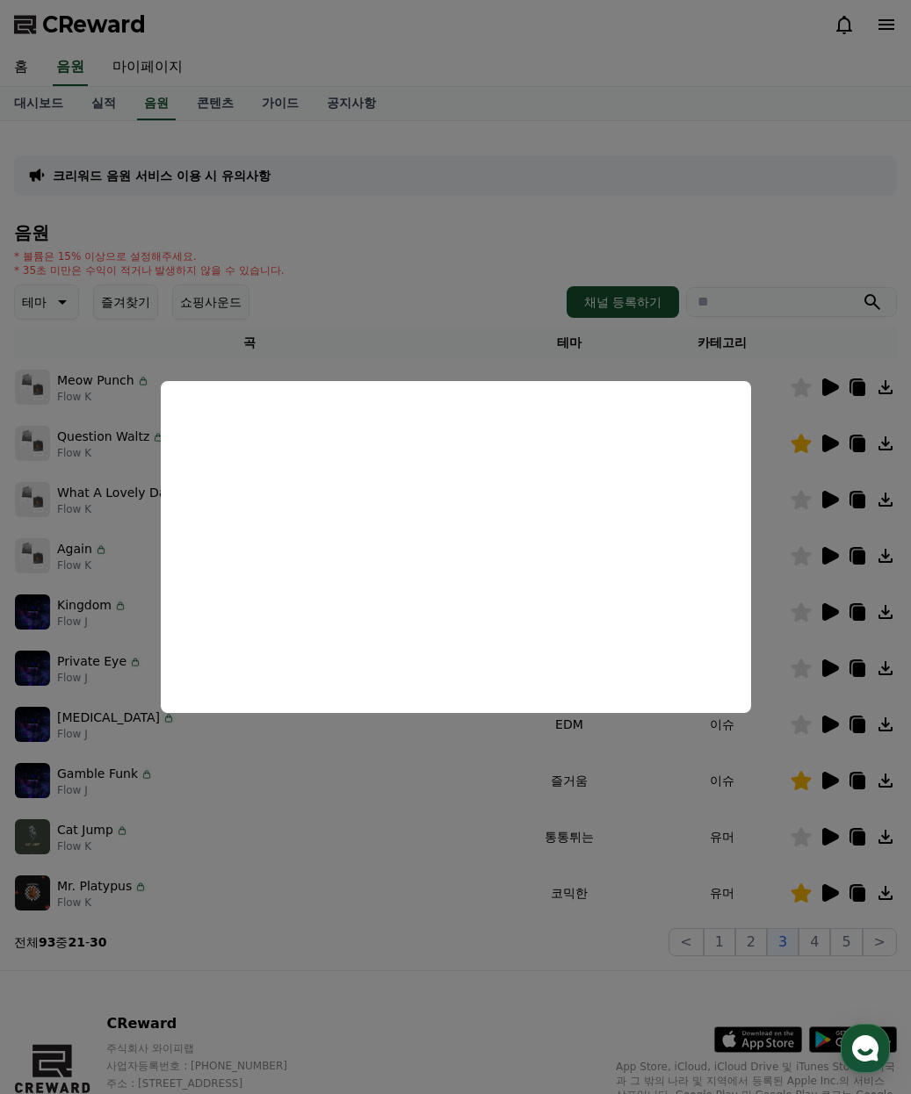
click at [464, 263] on button "close modal" at bounding box center [455, 547] width 911 height 1094
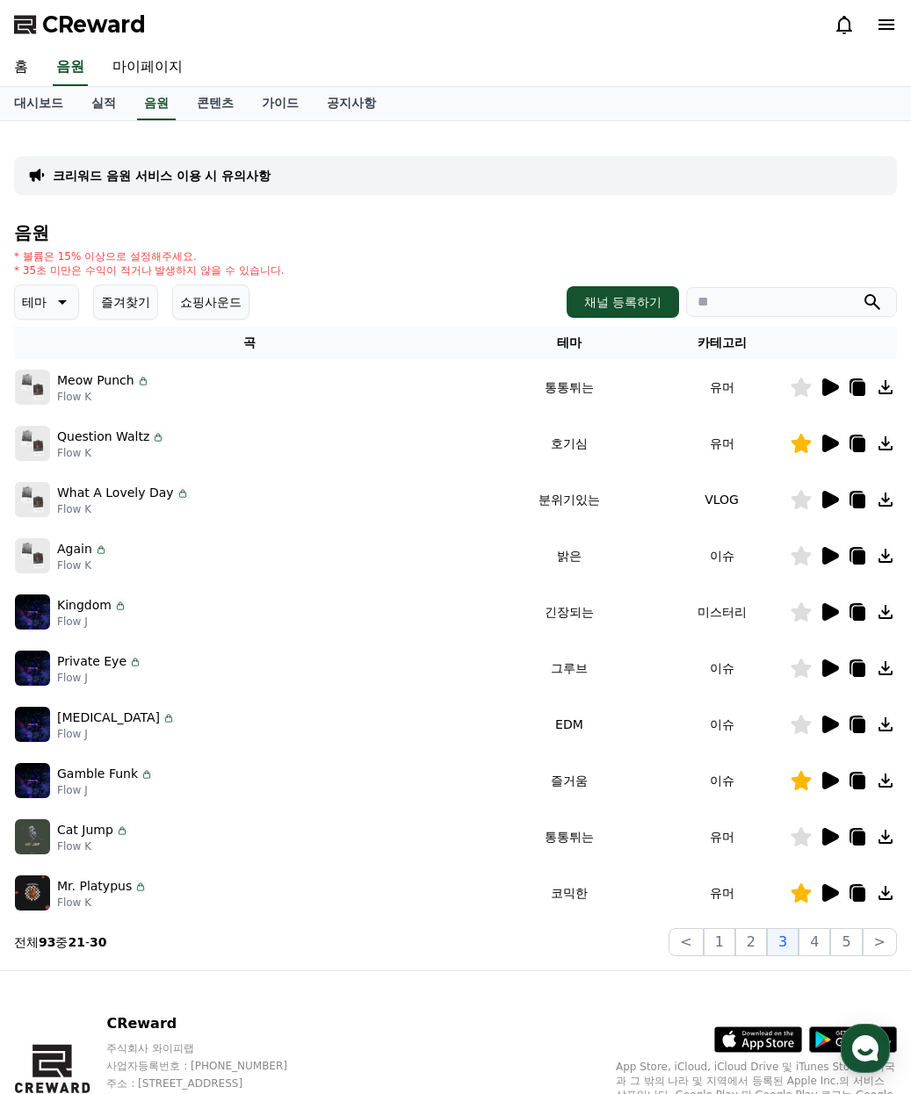
click at [803, 394] on icon at bounding box center [801, 387] width 20 height 19
click at [301, 514] on div "What A Lovely Day Flow K" at bounding box center [249, 499] width 469 height 35
click at [814, 949] on button "4" at bounding box center [814, 942] width 32 height 28
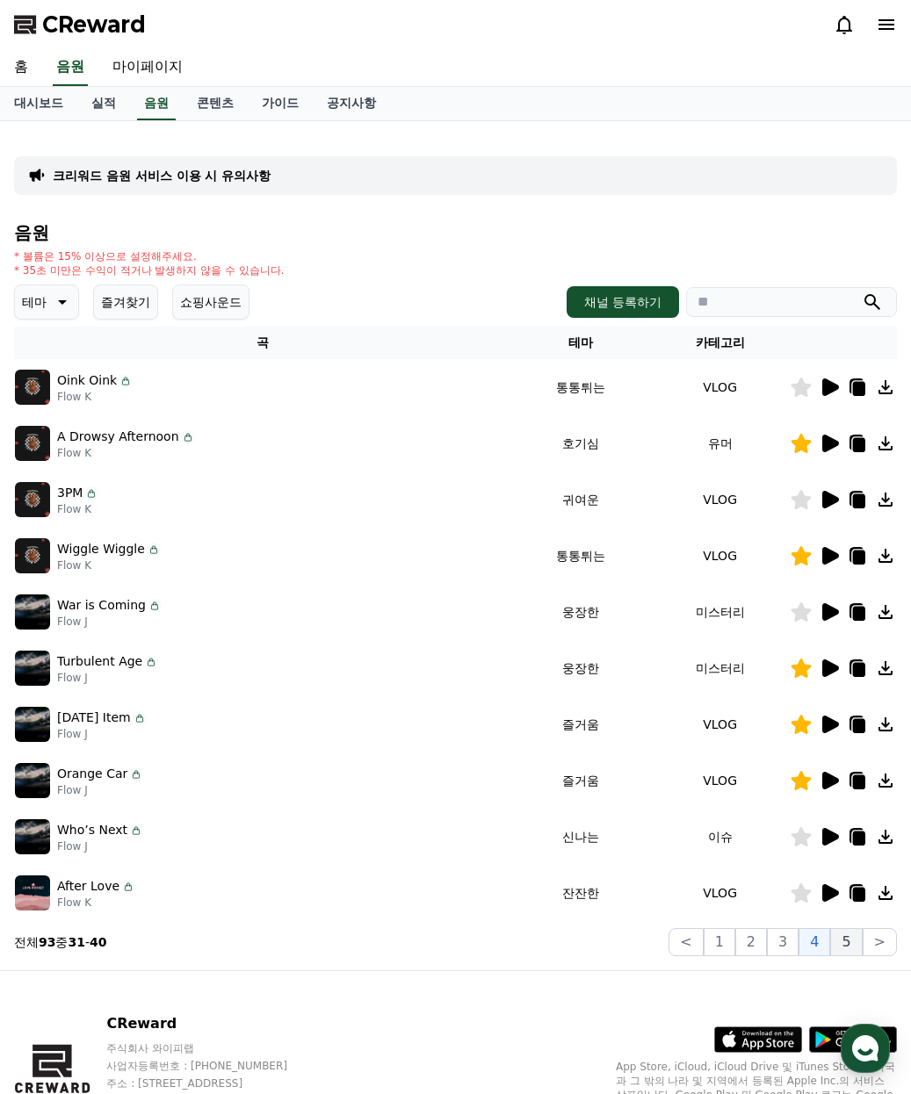
click at [845, 945] on button "5" at bounding box center [846, 942] width 32 height 28
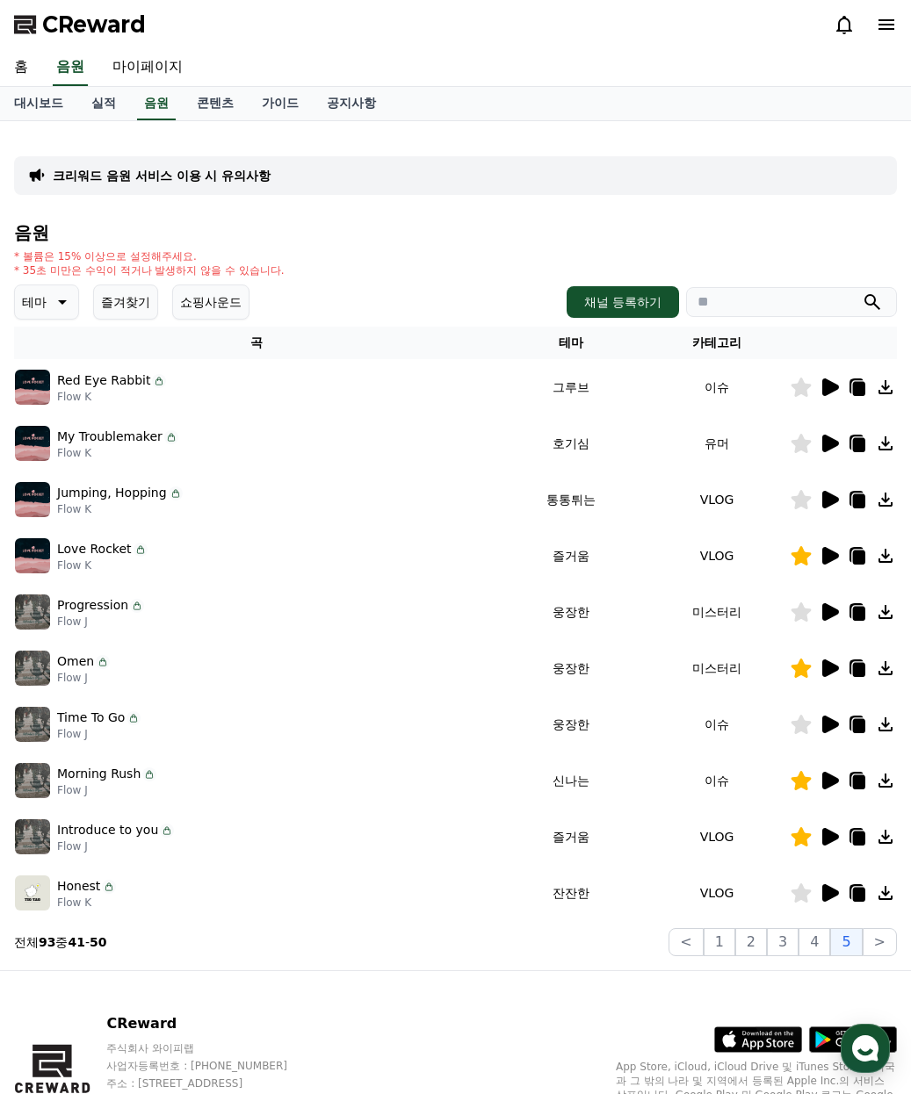
click at [823, 444] on icon at bounding box center [830, 444] width 17 height 18
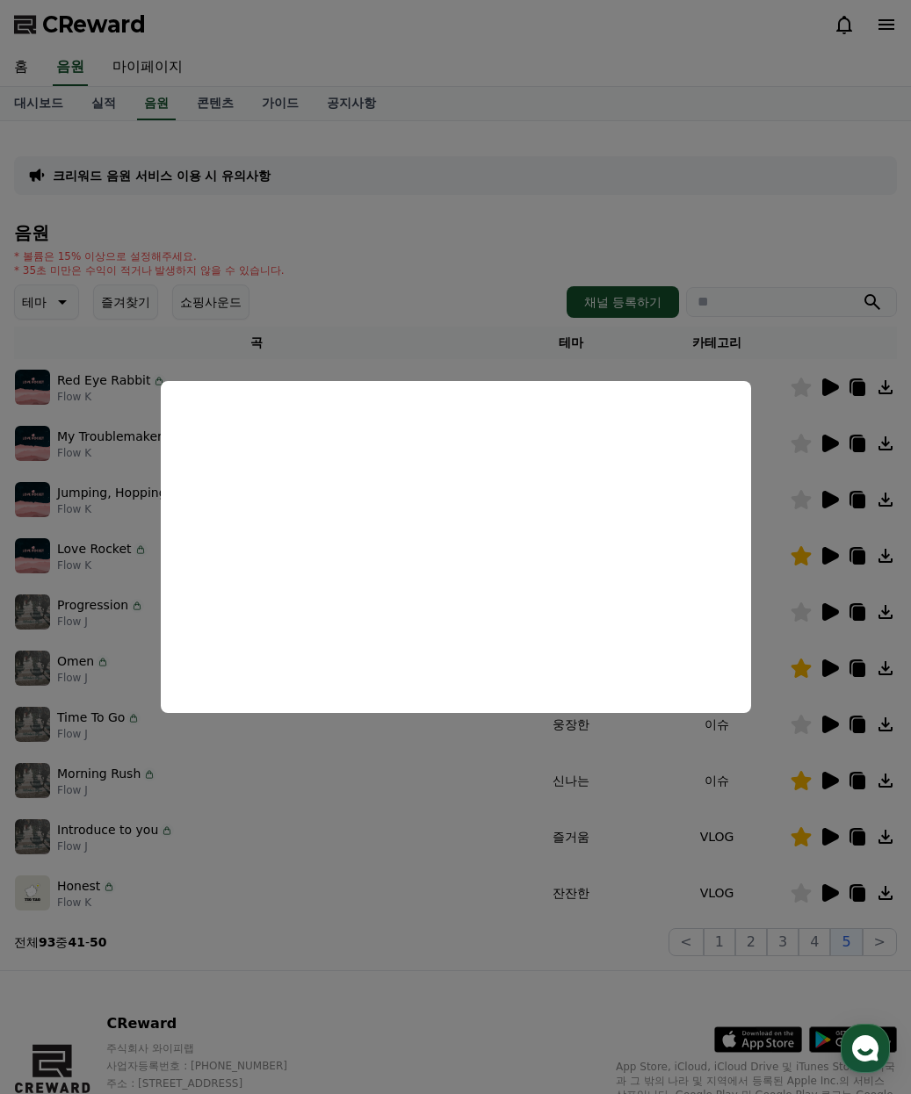
click at [471, 140] on button "close modal" at bounding box center [455, 547] width 911 height 1094
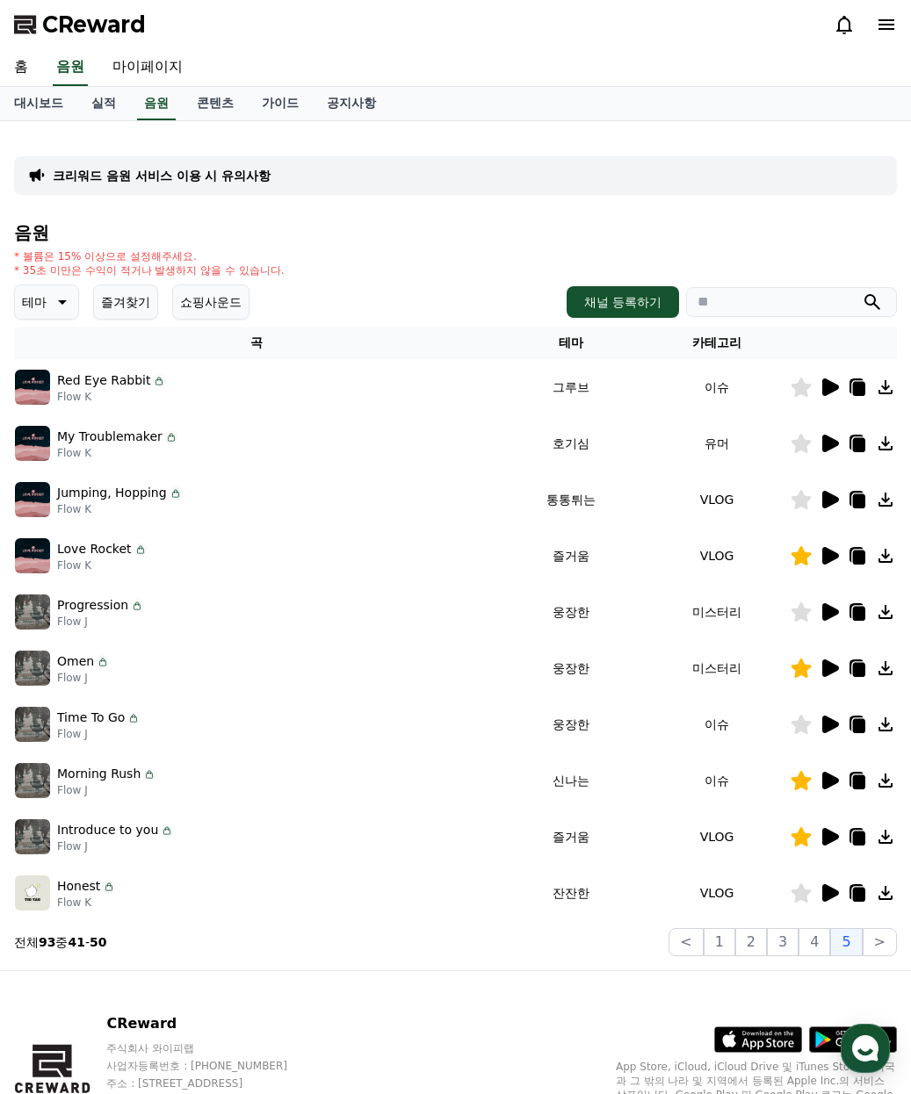
click at [826, 556] on icon at bounding box center [830, 556] width 17 height 18
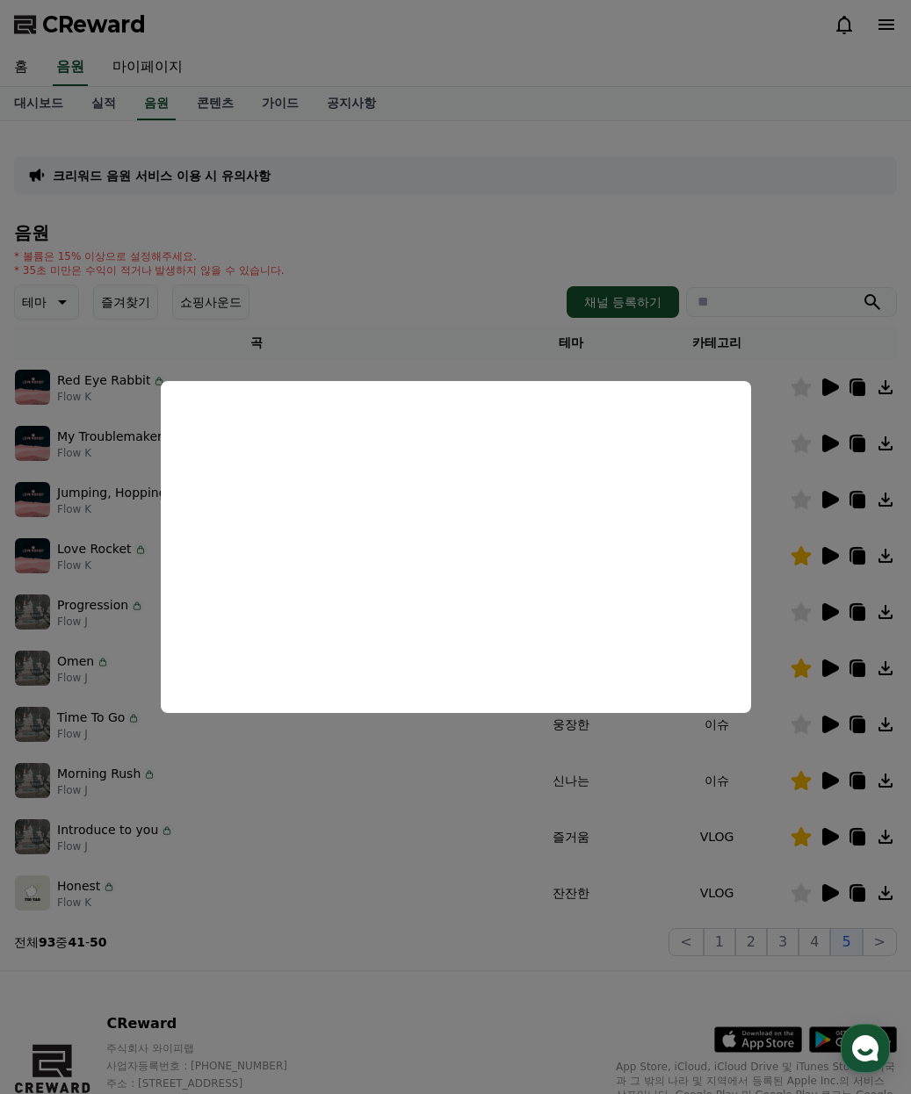
click at [398, 754] on button "close modal" at bounding box center [455, 547] width 911 height 1094
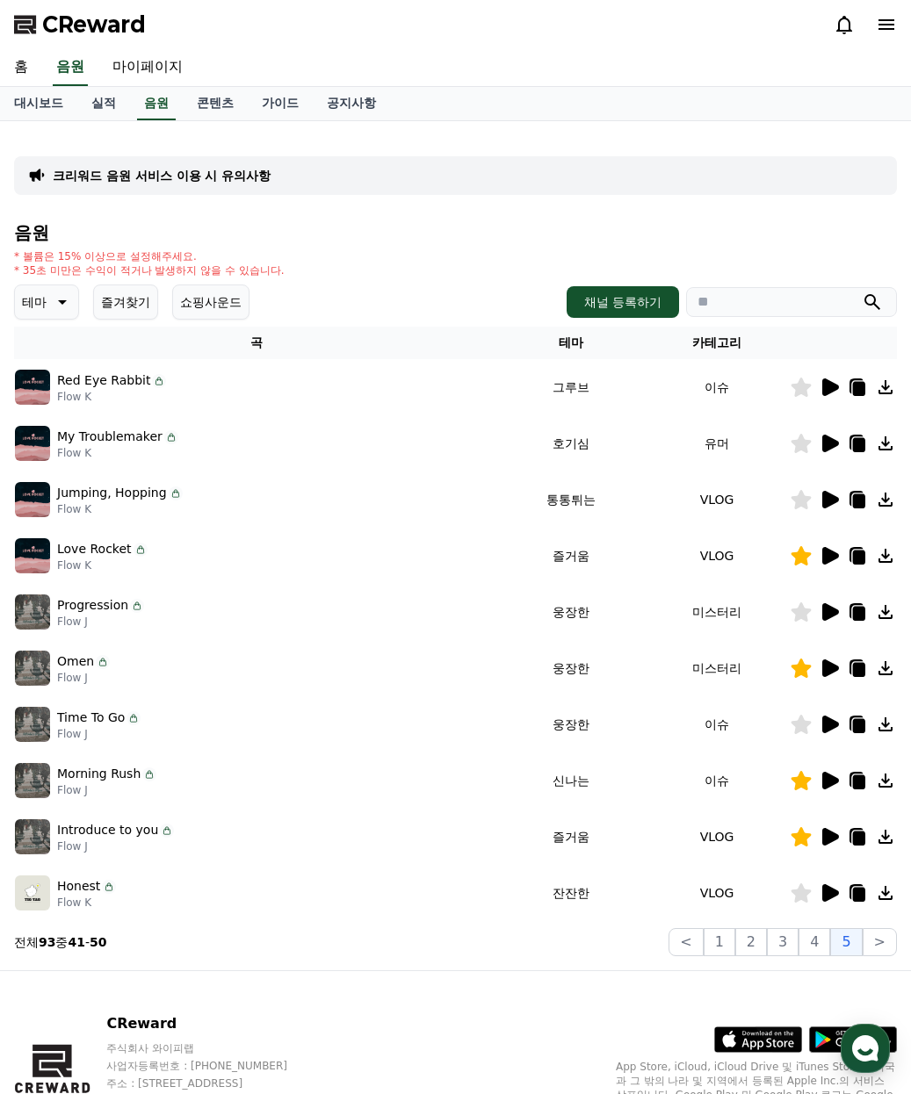
click at [829, 444] on icon at bounding box center [830, 444] width 17 height 18
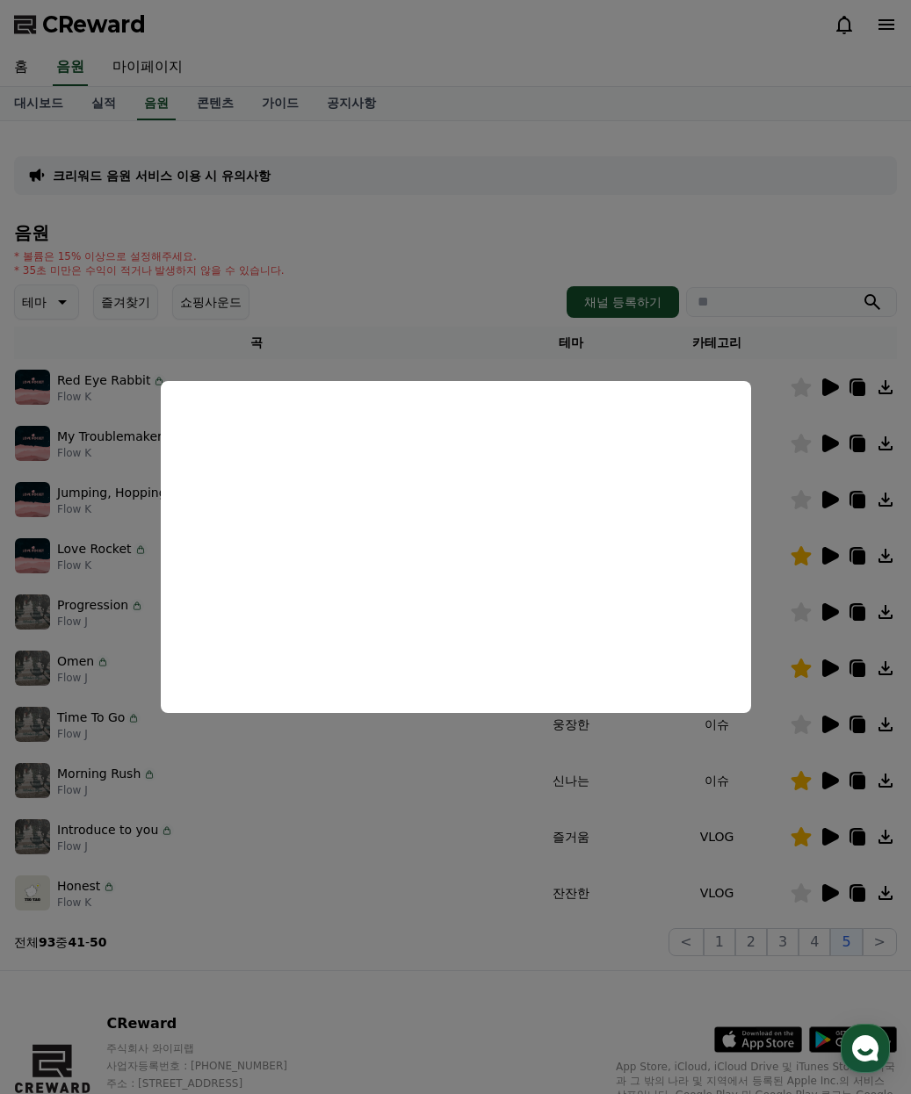
click at [797, 448] on button "close modal" at bounding box center [455, 547] width 911 height 1094
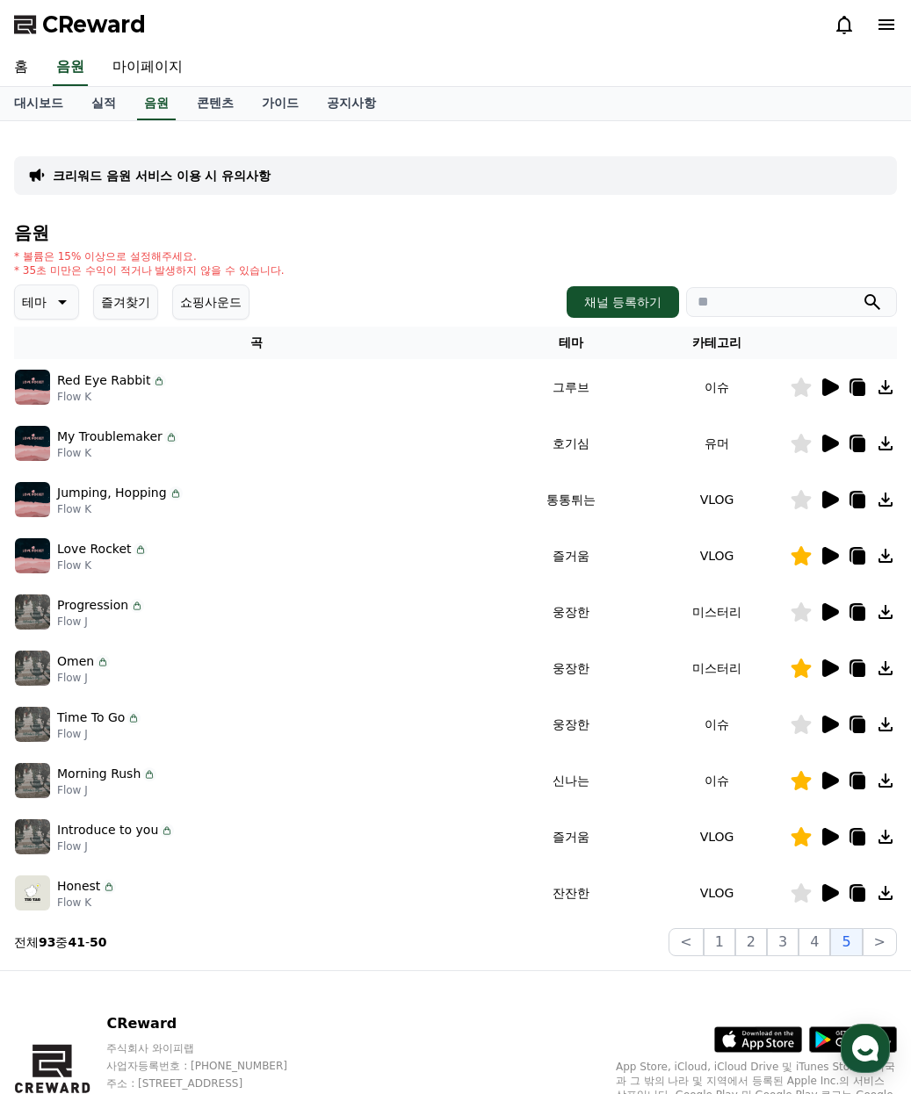
click at [798, 446] on icon at bounding box center [801, 443] width 20 height 19
click at [850, 443] on icon at bounding box center [856, 443] width 14 height 16
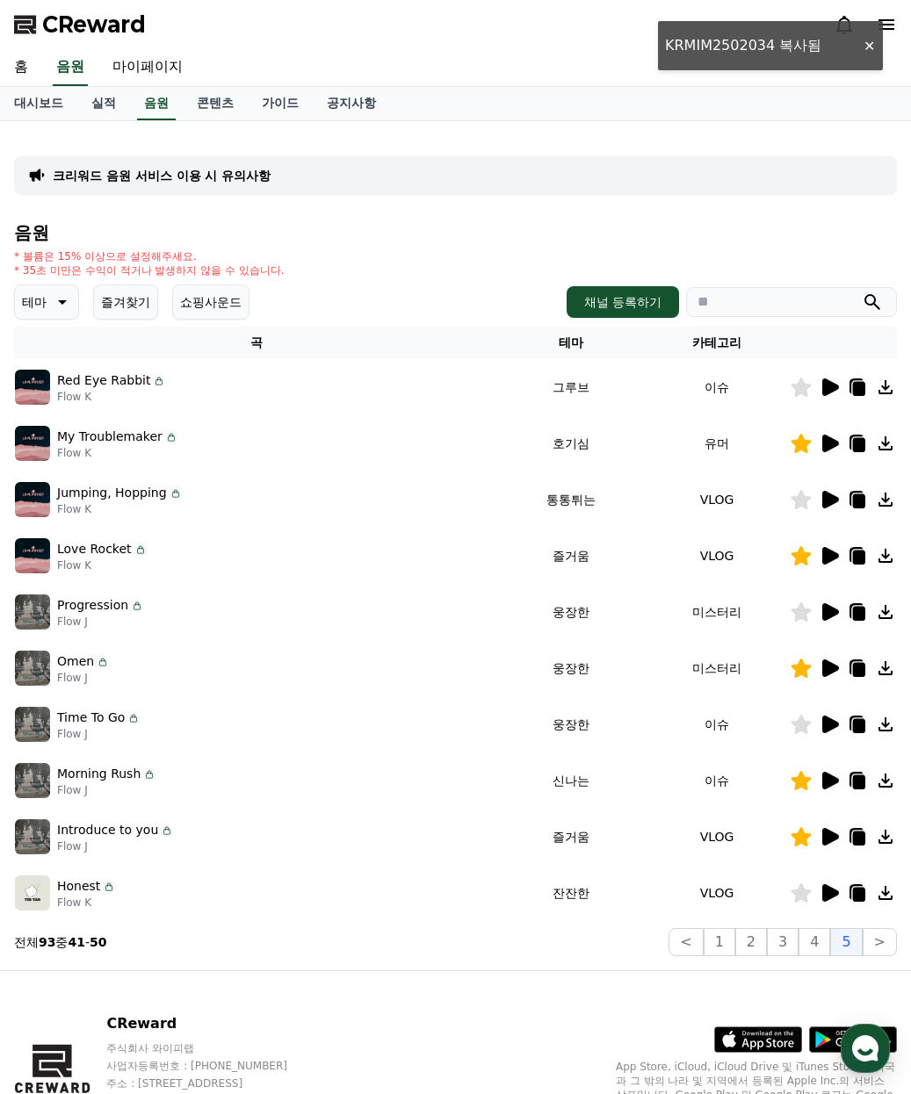
click at [836, 441] on icon at bounding box center [830, 444] width 17 height 18
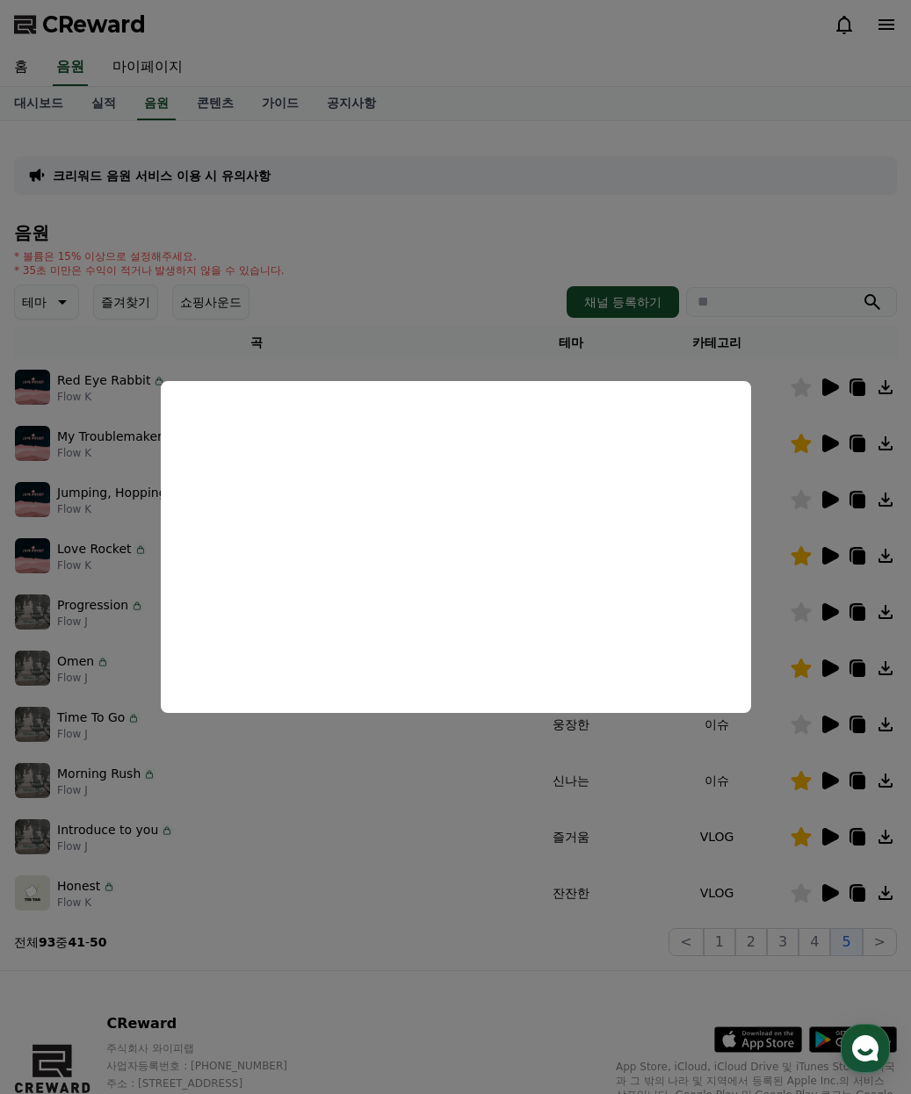
drag, startPoint x: 408, startPoint y: 142, endPoint x: 396, endPoint y: 91, distance: 52.4
click at [408, 142] on button "close modal" at bounding box center [455, 547] width 911 height 1094
